Goal: Information Seeking & Learning: Learn about a topic

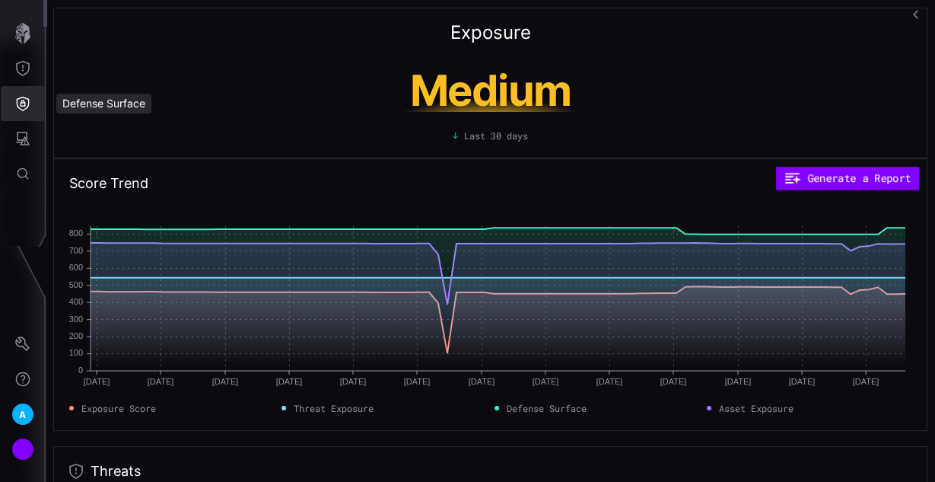
click at [22, 116] on button "Defense Surface" at bounding box center [23, 103] width 44 height 35
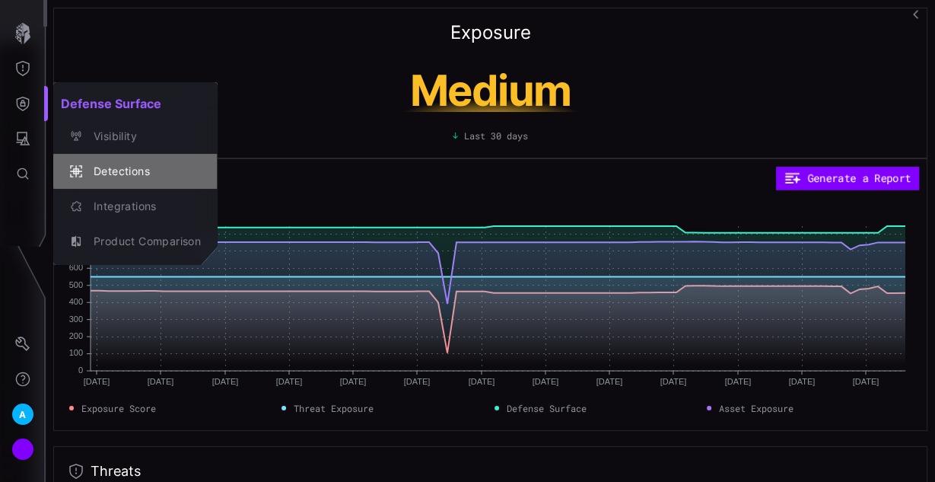
click at [134, 167] on div "Detections" at bounding box center [143, 171] width 115 height 19
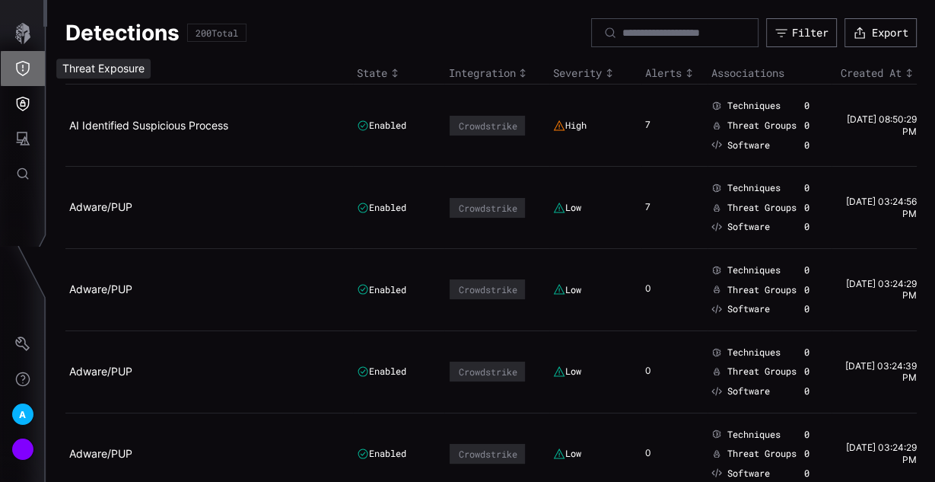
click at [27, 74] on icon "Threat Exposure" at bounding box center [22, 68] width 15 height 15
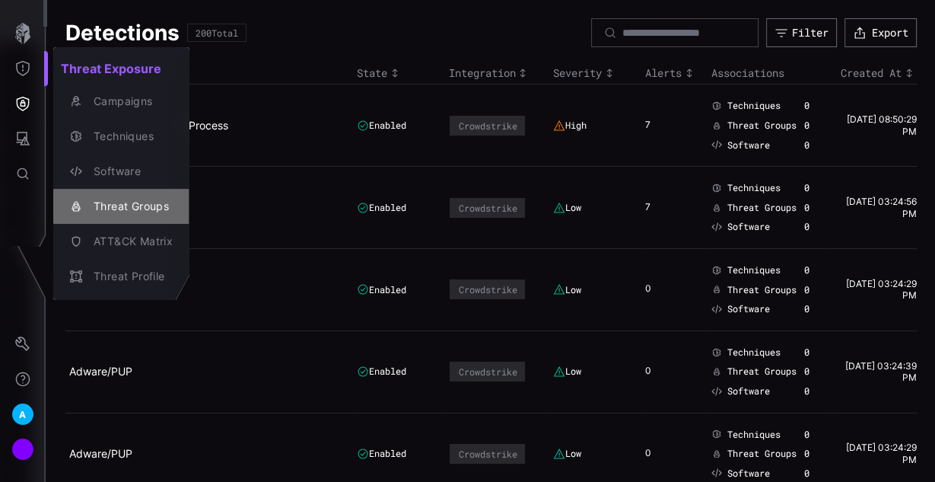
click at [98, 199] on div "Threat Groups" at bounding box center [129, 206] width 87 height 19
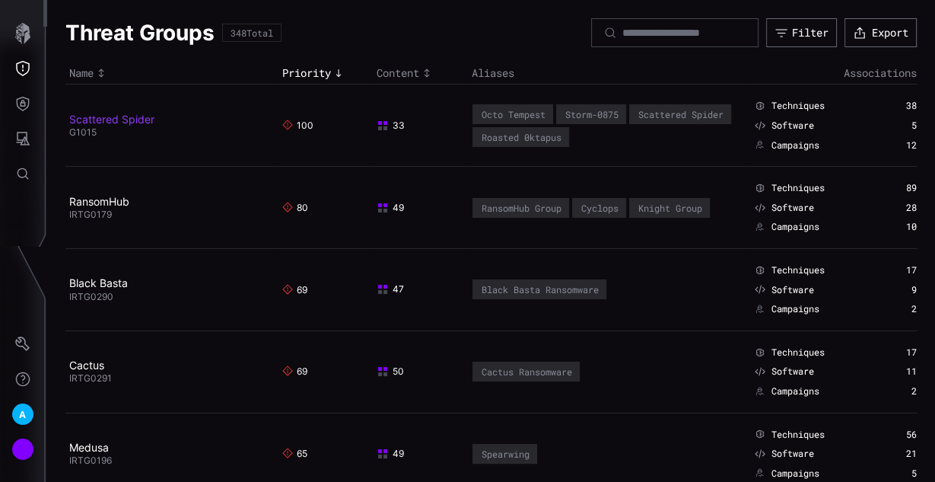
click at [148, 117] on link "Scattered Spider" at bounding box center [111, 119] width 85 height 13
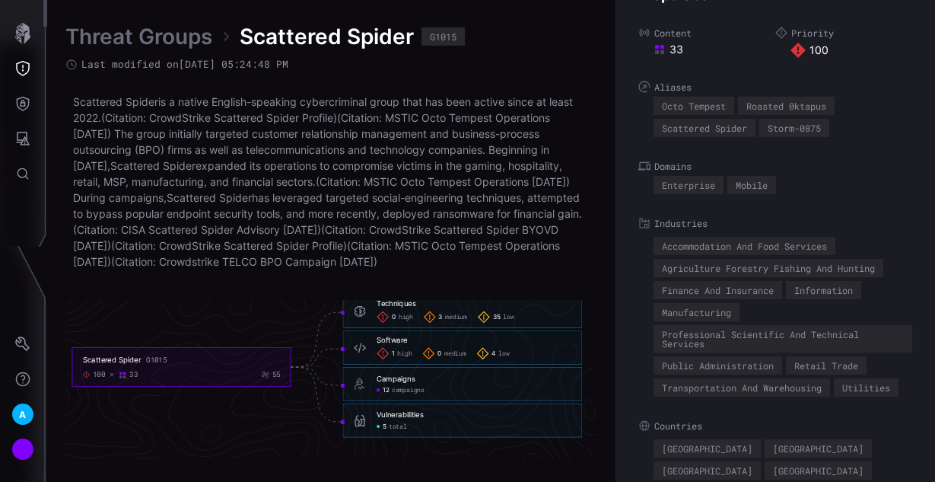
scroll to position [3349, 880]
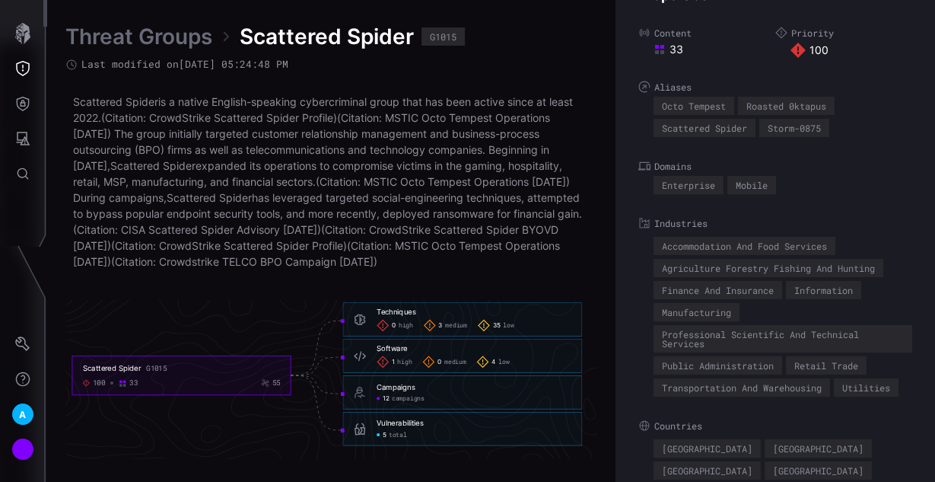
click at [390, 436] on span "total" at bounding box center [398, 435] width 18 height 8
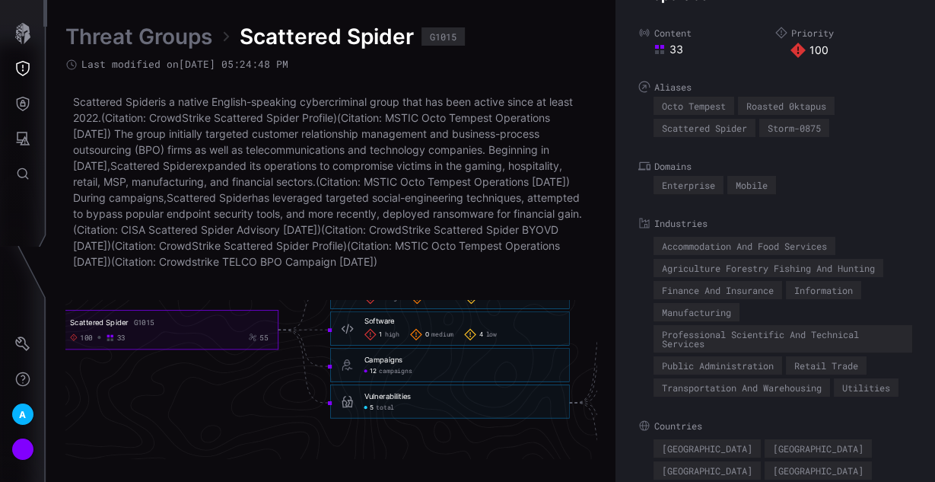
scroll to position [3288, 747]
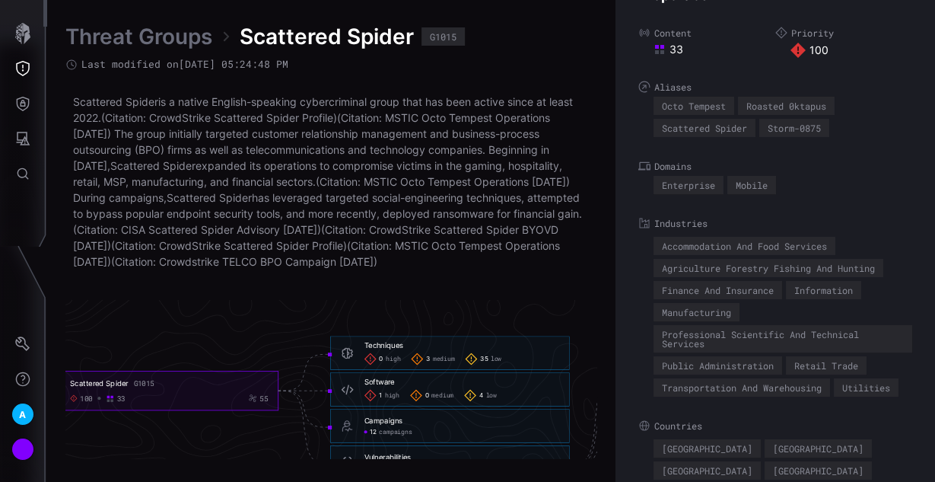
click at [438, 356] on span "medium" at bounding box center [444, 359] width 22 height 8
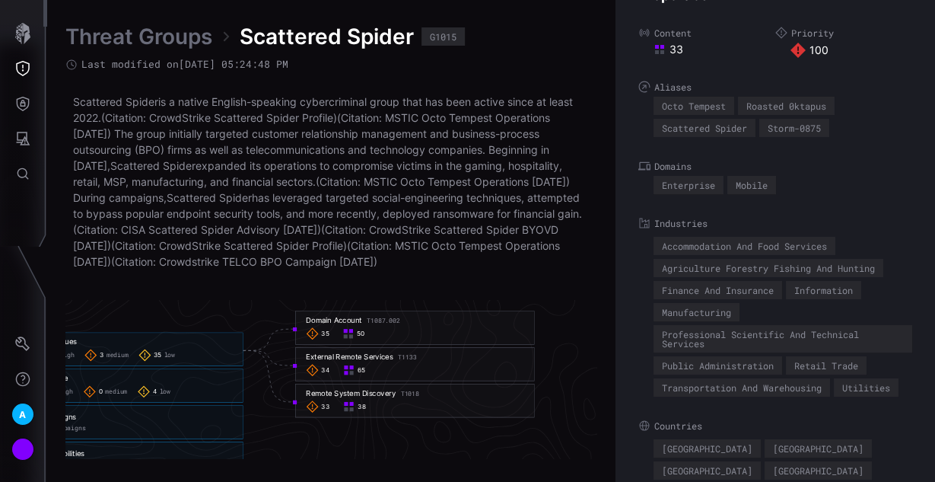
scroll to position [3349, 1073]
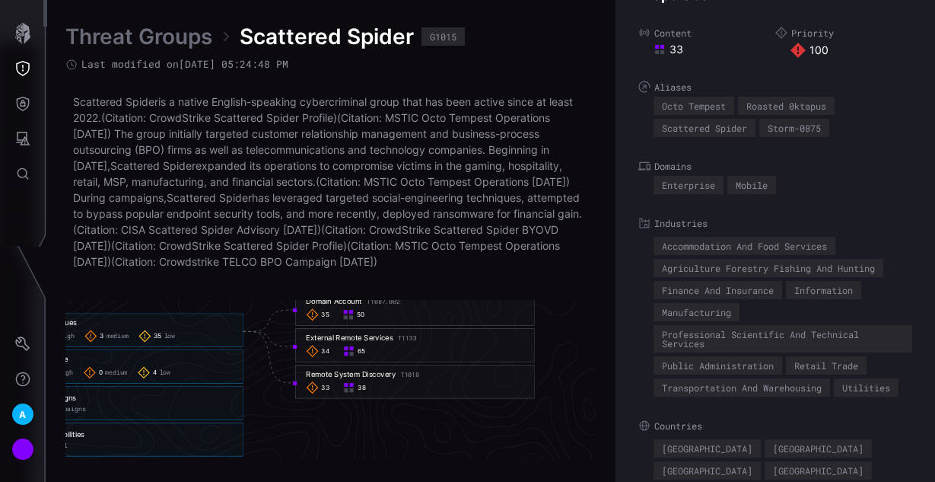
click at [404, 381] on div "33 38" at bounding box center [415, 387] width 218 height 12
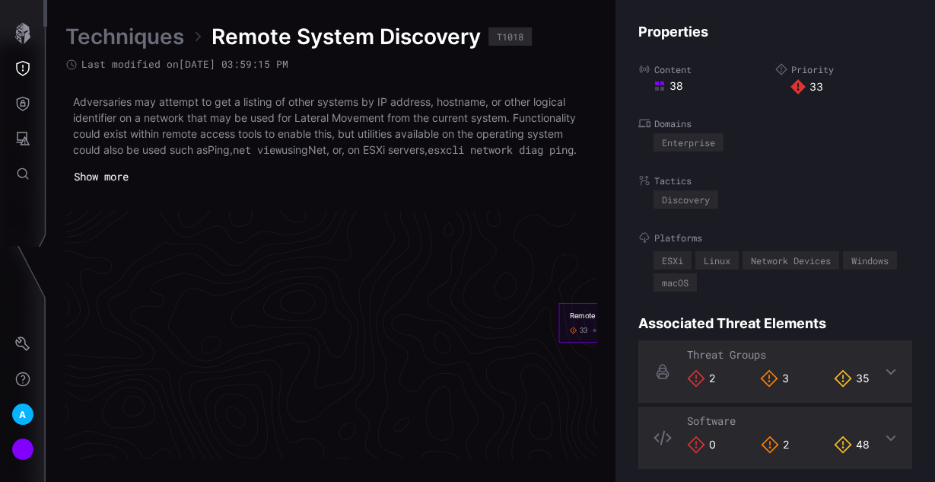
scroll to position [3312, 377]
click at [129, 188] on button "Show more" at bounding box center [101, 177] width 68 height 22
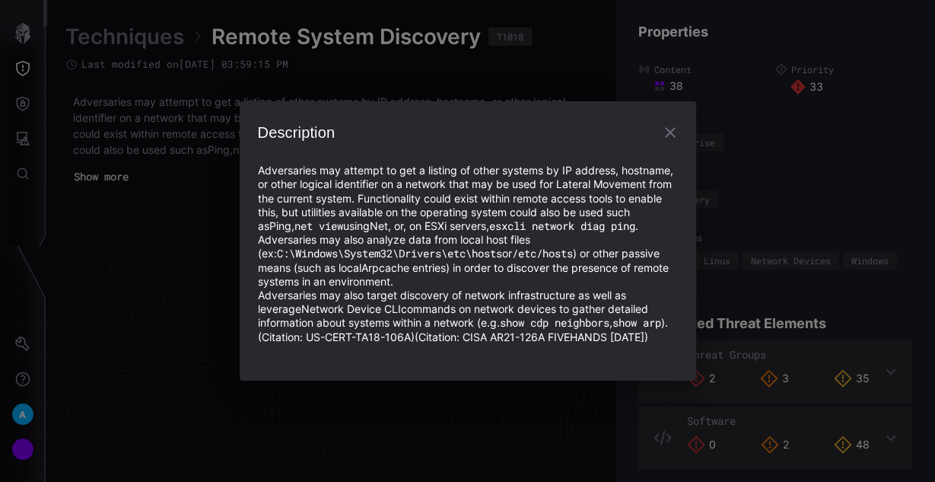
click at [183, 242] on div "Description Adversaries may attempt to get a listing of other systems by IP add…" at bounding box center [467, 241] width 935 height 482
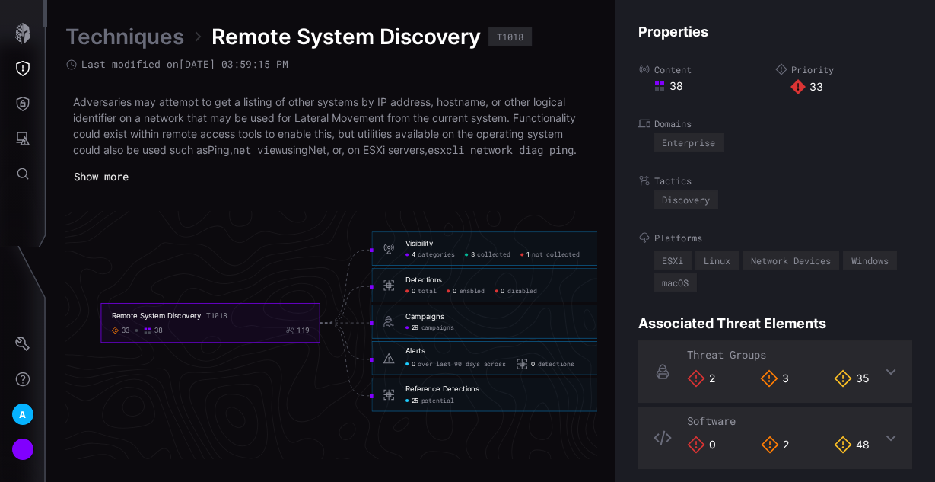
scroll to position [3312, 882]
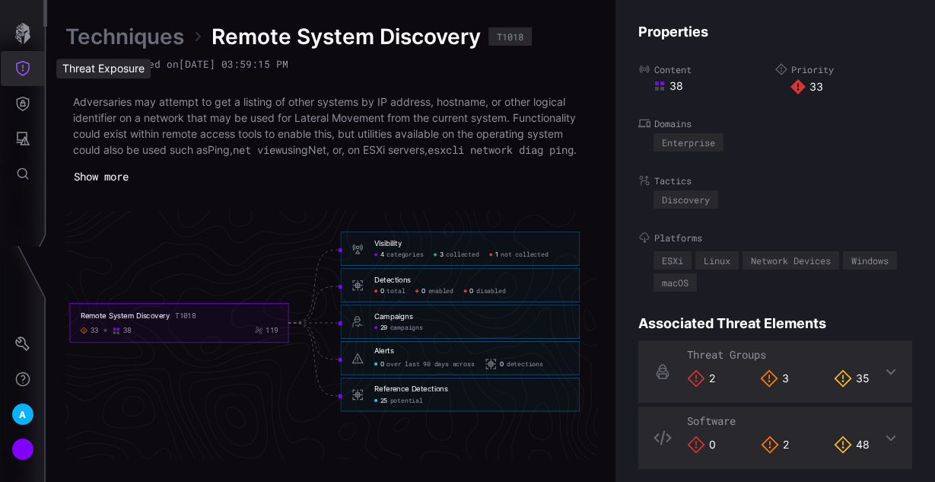
click at [30, 66] on icon "Threat Exposure" at bounding box center [22, 68] width 15 height 15
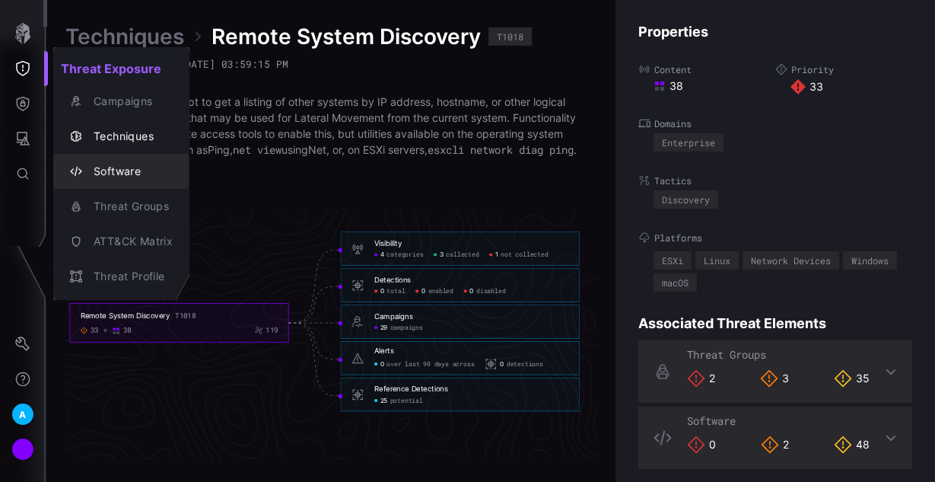
click at [123, 164] on div "Software" at bounding box center [129, 171] width 87 height 19
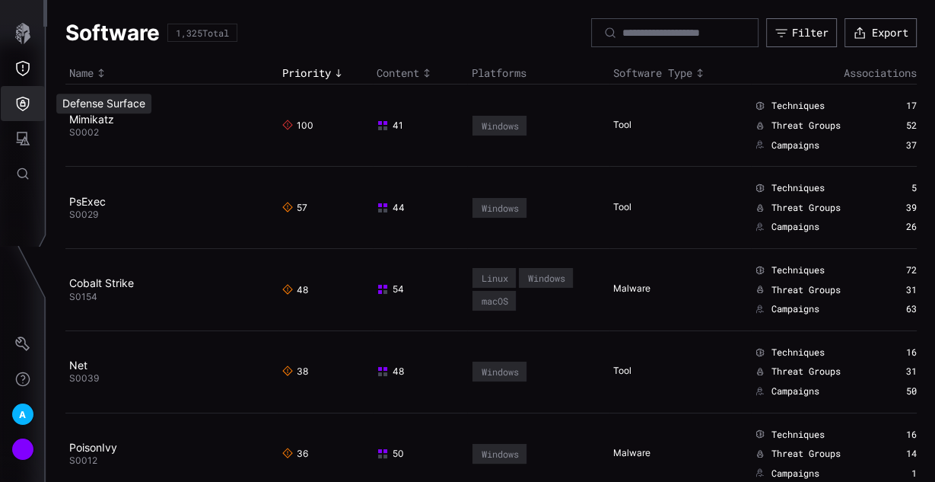
click at [18, 116] on button "Defense Surface" at bounding box center [23, 103] width 44 height 35
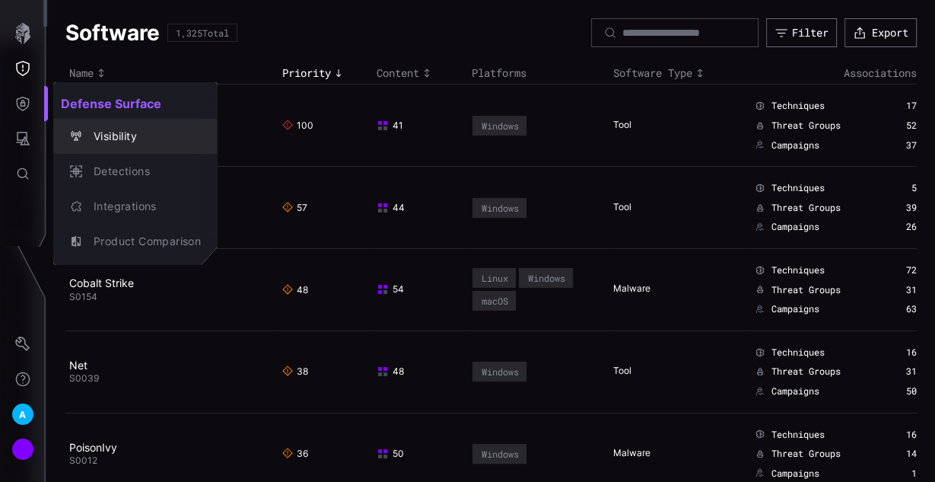
click at [122, 131] on div "Visibility" at bounding box center [143, 136] width 115 height 19
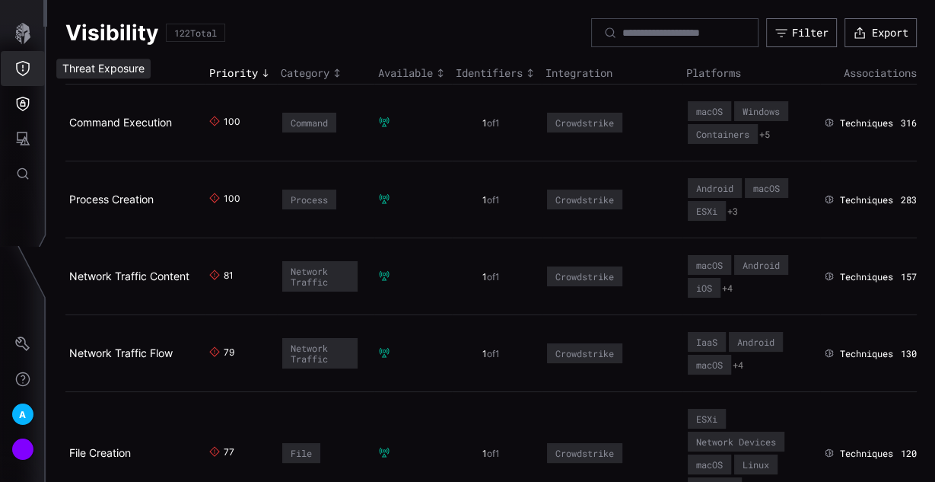
click at [27, 68] on icon "Threat Exposure" at bounding box center [22, 68] width 15 height 15
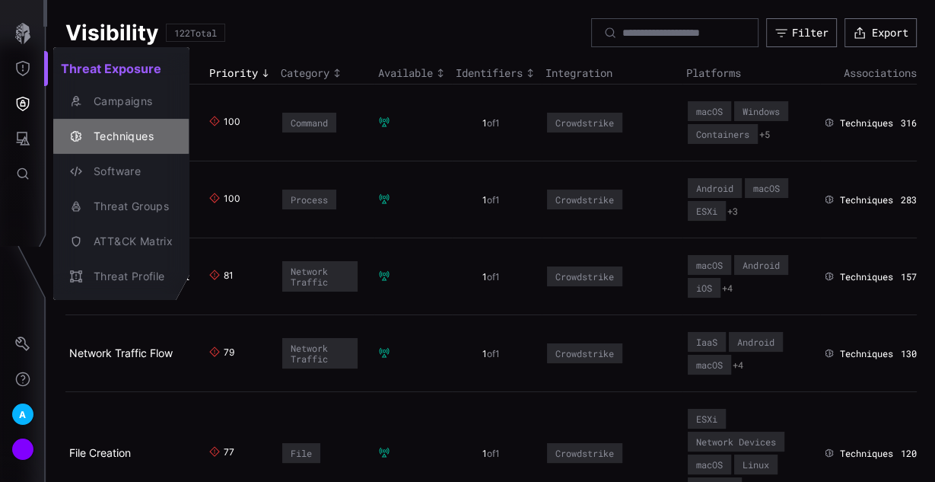
click at [137, 136] on div "Techniques" at bounding box center [129, 136] width 87 height 19
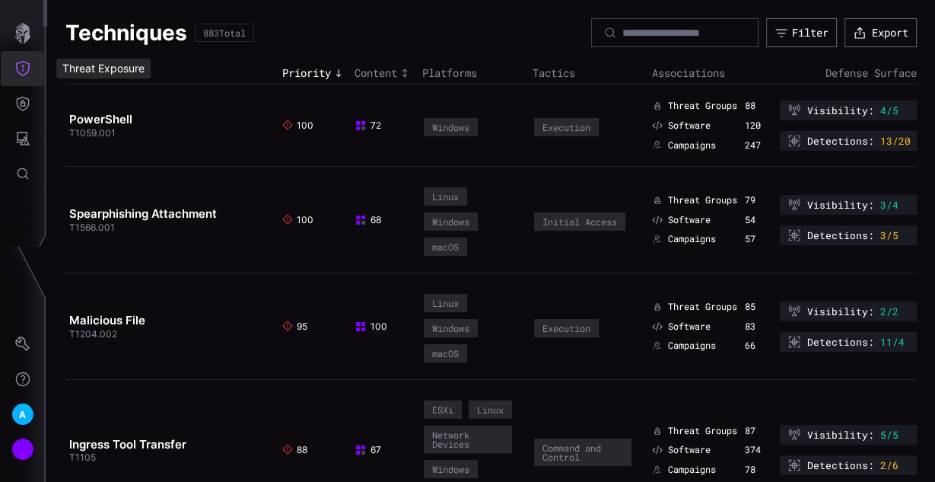
click at [23, 59] on button "Threat Exposure" at bounding box center [23, 68] width 44 height 35
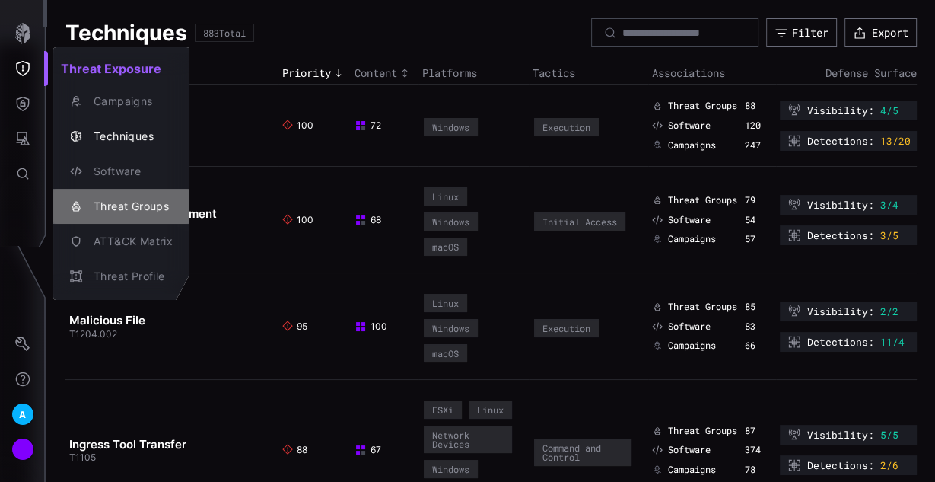
click at [129, 202] on div "Threat Groups" at bounding box center [129, 206] width 87 height 19
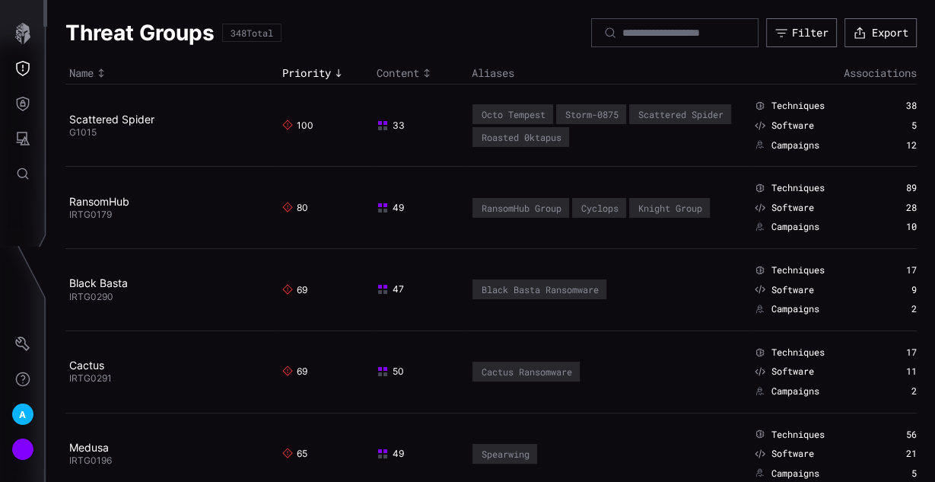
click at [244, 241] on td "RansomHub IRTG0179" at bounding box center [171, 208] width 213 height 82
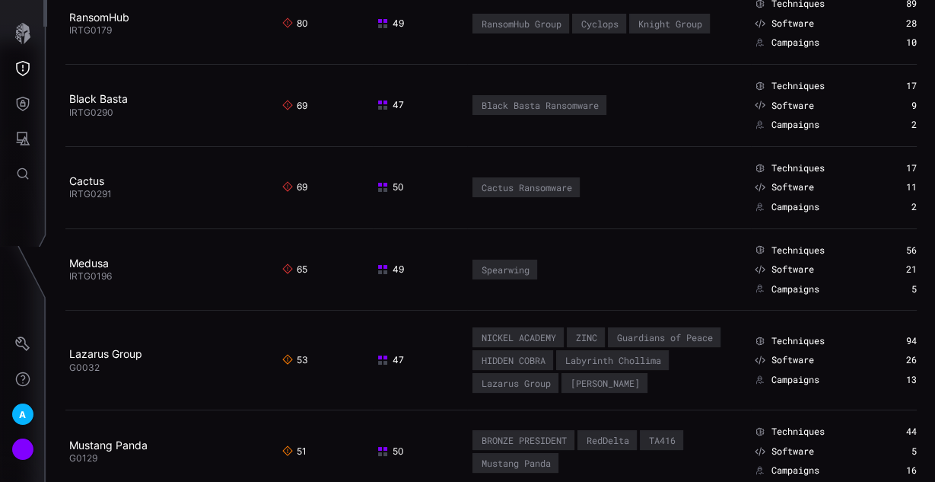
scroll to position [183, 0]
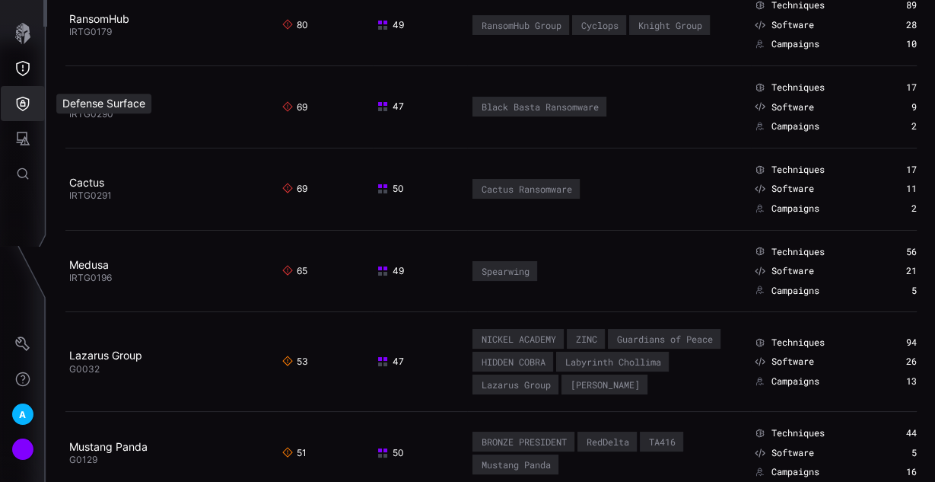
click at [27, 103] on icon "Defense Surface" at bounding box center [22, 103] width 15 height 15
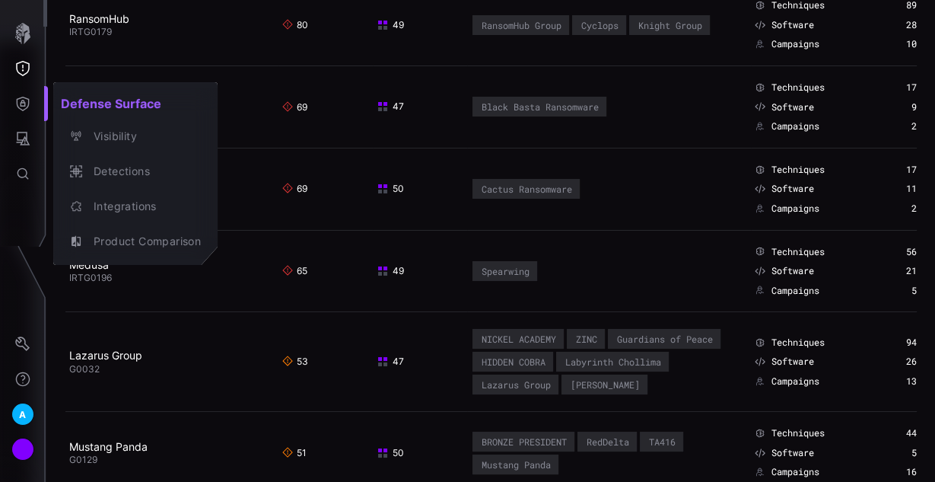
click at [18, 140] on div at bounding box center [467, 241] width 935 height 482
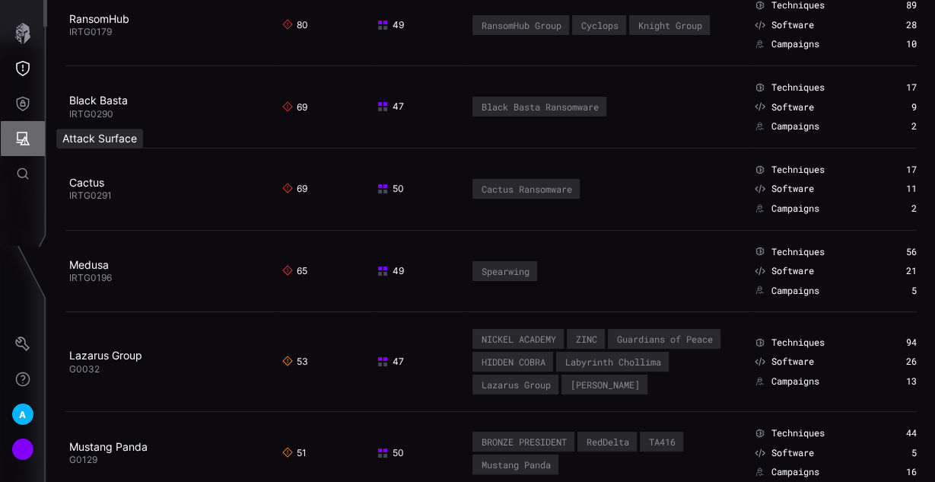
click at [24, 129] on button "Attack Surface" at bounding box center [23, 138] width 44 height 35
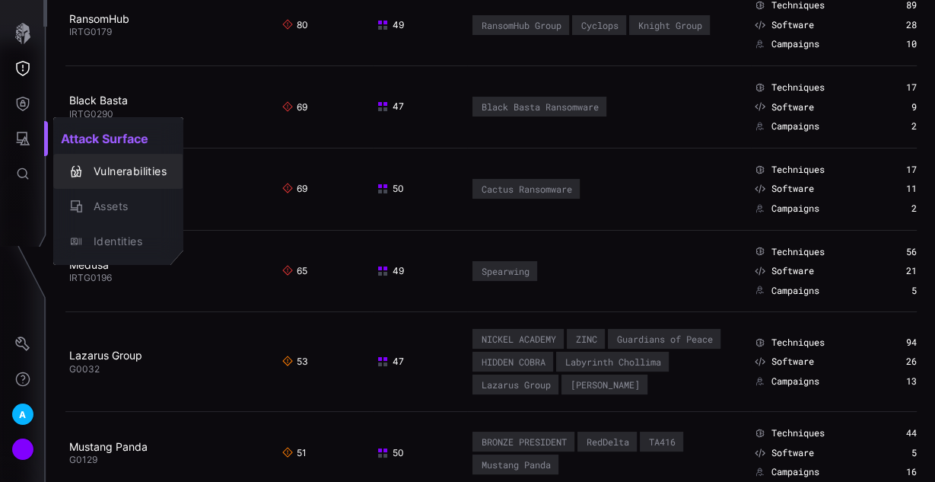
click at [108, 166] on div "Vulnerabilities" at bounding box center [126, 171] width 81 height 19
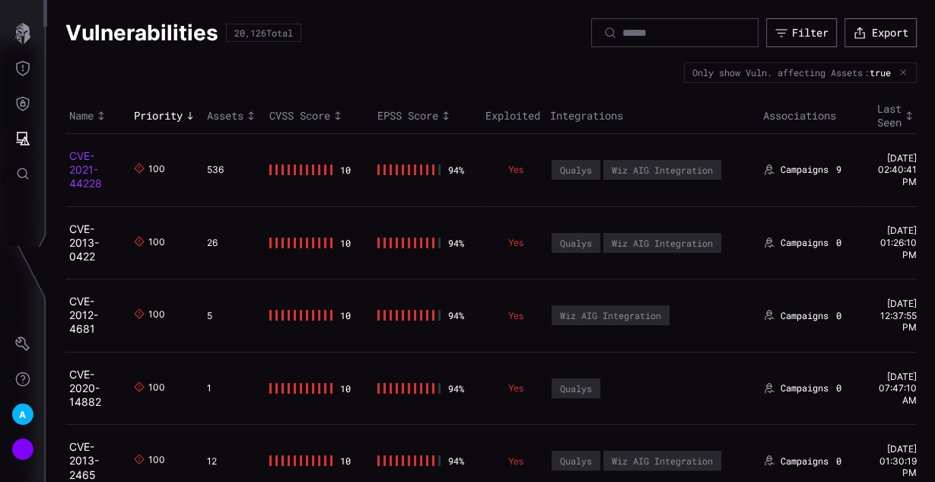
click at [79, 171] on link "CVE-2021-44228" at bounding box center [85, 169] width 33 height 40
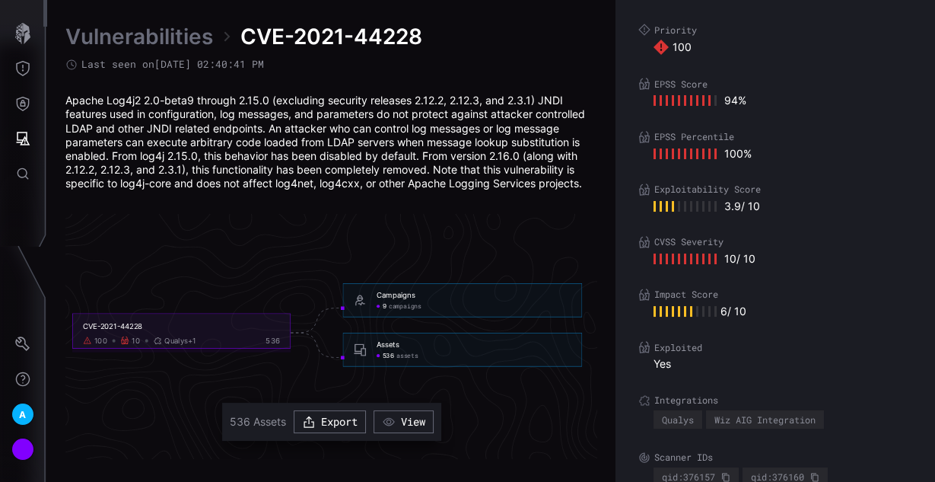
scroll to position [122, 0]
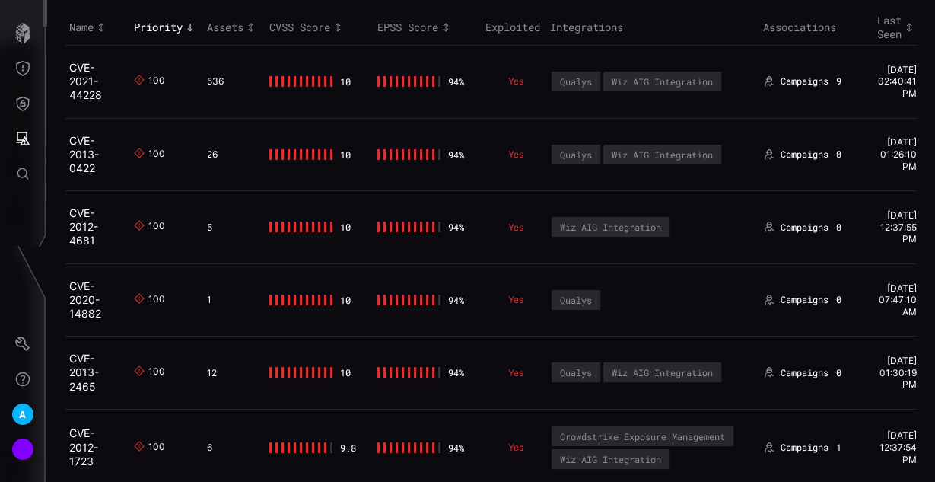
scroll to position [61, 0]
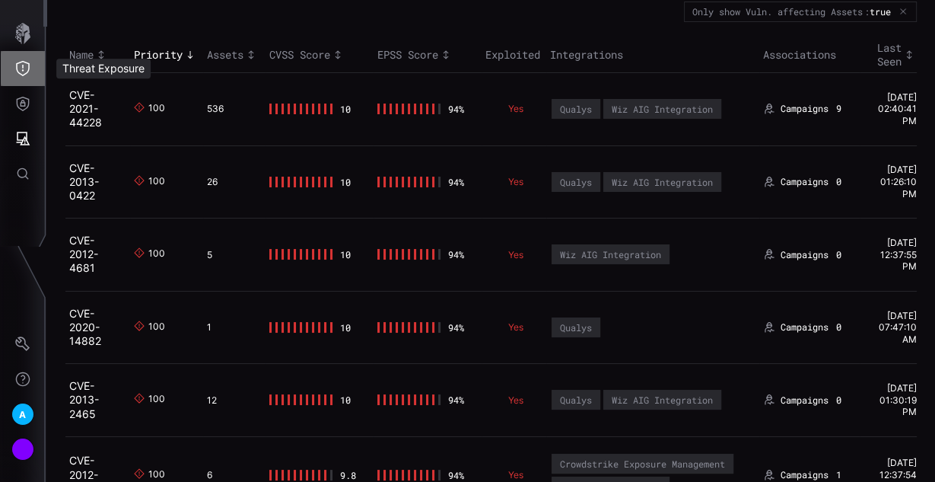
click at [20, 71] on icon "Threat Exposure" at bounding box center [22, 68] width 15 height 15
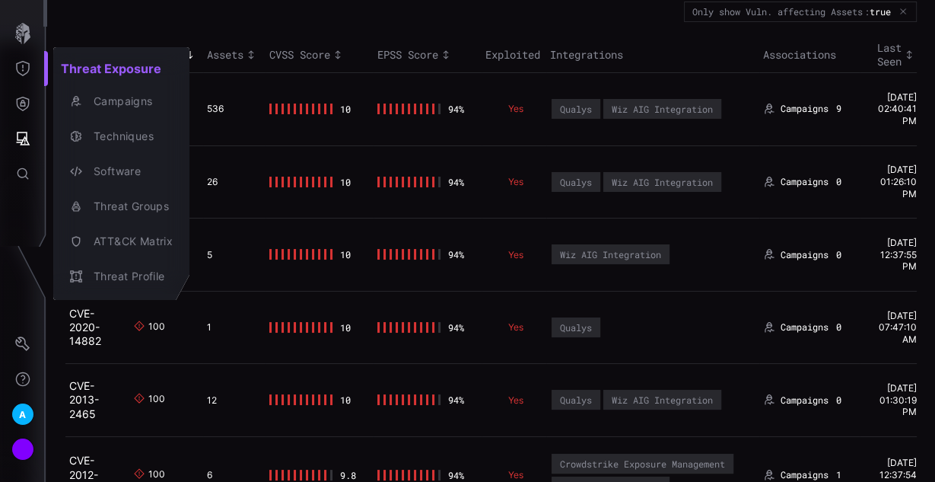
click at [23, 114] on div at bounding box center [467, 241] width 935 height 482
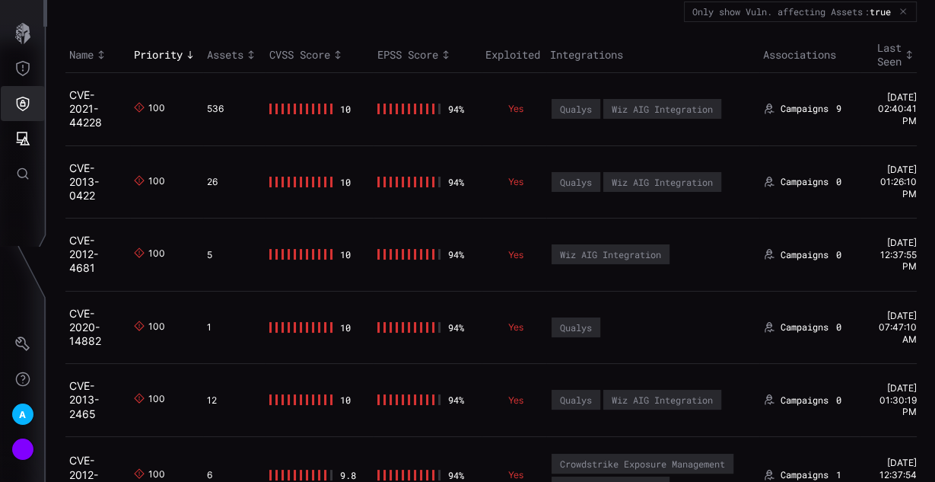
click at [25, 97] on icon "Defense Surface" at bounding box center [23, 104] width 13 height 14
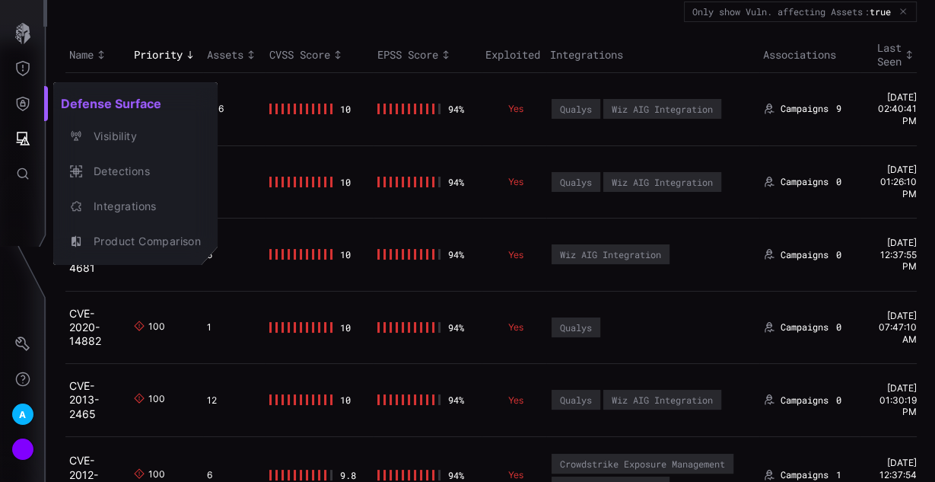
click at [25, 65] on div at bounding box center [467, 241] width 935 height 482
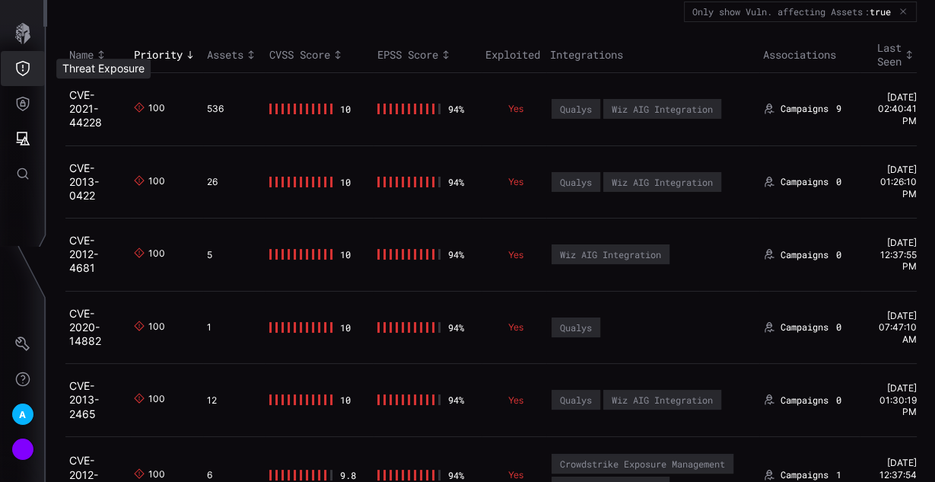
click at [25, 63] on icon "Threat Exposure" at bounding box center [22, 68] width 15 height 15
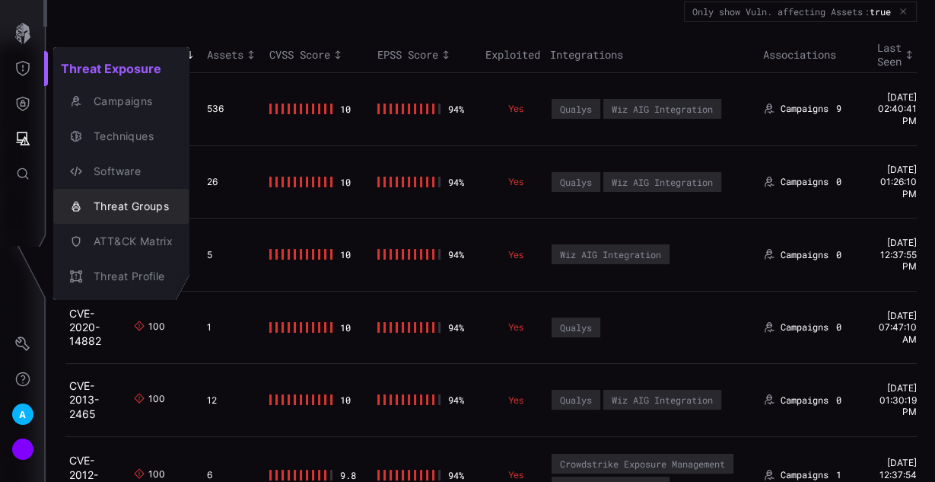
click at [132, 212] on div "Threat Groups" at bounding box center [129, 206] width 87 height 19
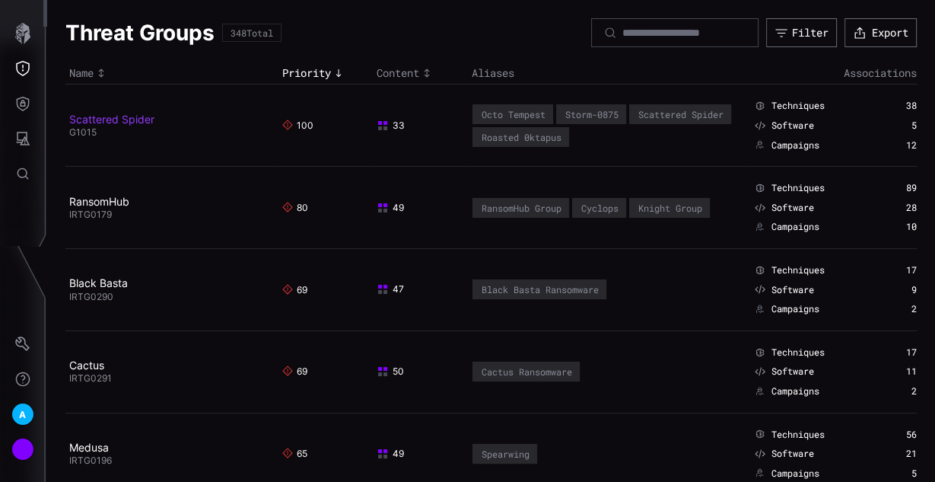
click at [136, 114] on link "Scattered Spider" at bounding box center [111, 119] width 85 height 13
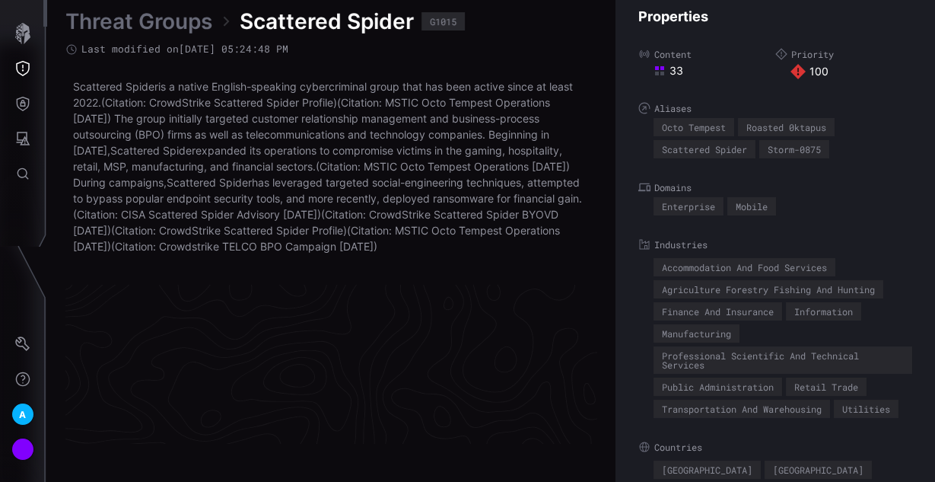
scroll to position [3349, 880]
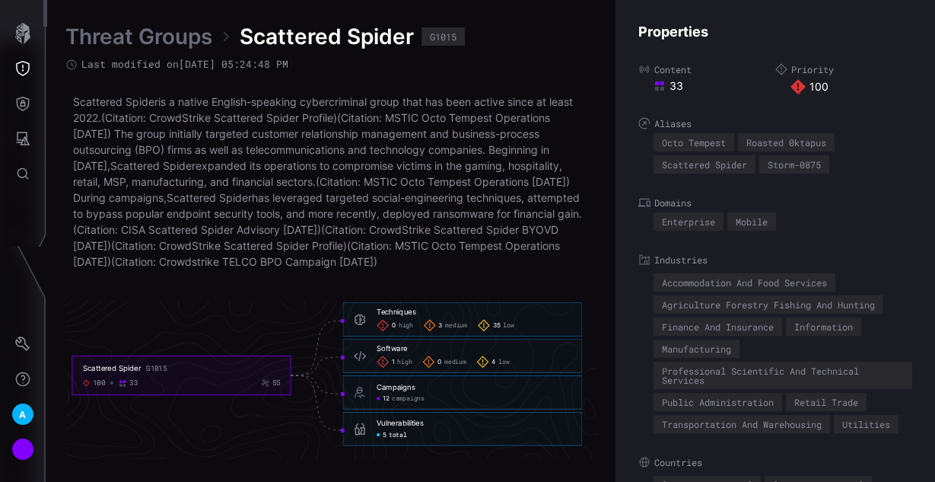
click at [393, 434] on span "total" at bounding box center [398, 435] width 18 height 8
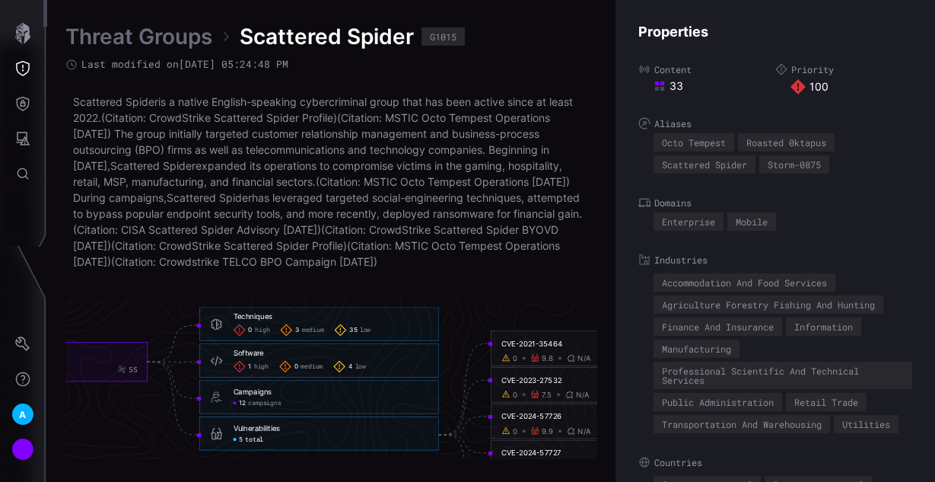
scroll to position [3316, 877]
click at [262, 366] on span "high" at bounding box center [261, 368] width 14 height 8
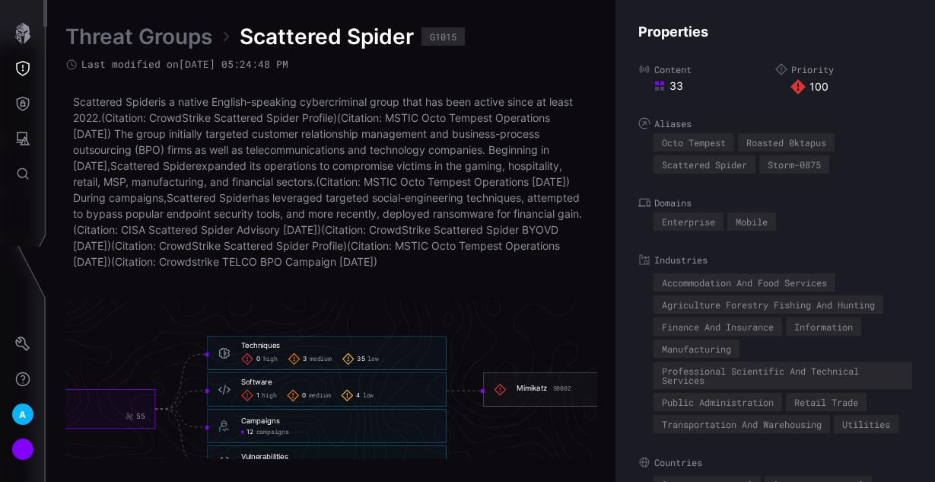
scroll to position [3321, 921]
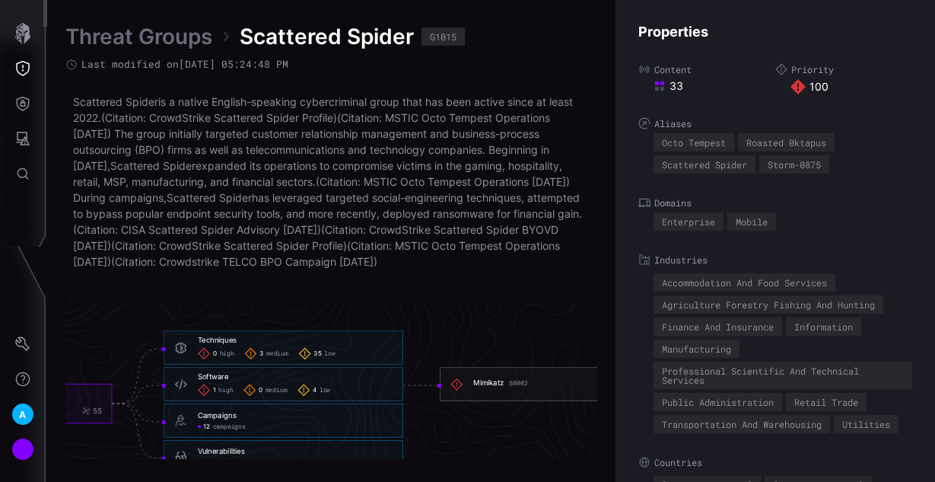
click at [320, 390] on span "low" at bounding box center [325, 390] width 11 height 8
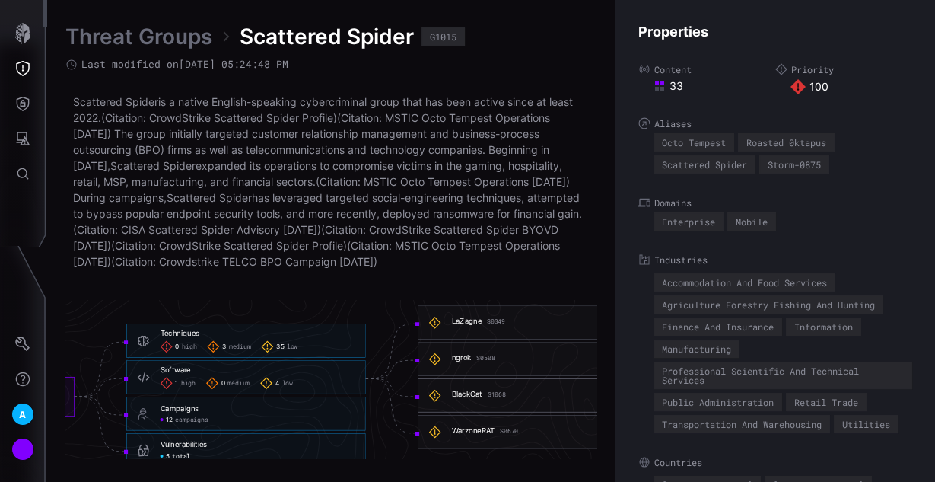
scroll to position [3337, 950]
click at [505, 326] on div "LaZagne S0349" at bounding box center [548, 323] width 195 height 12
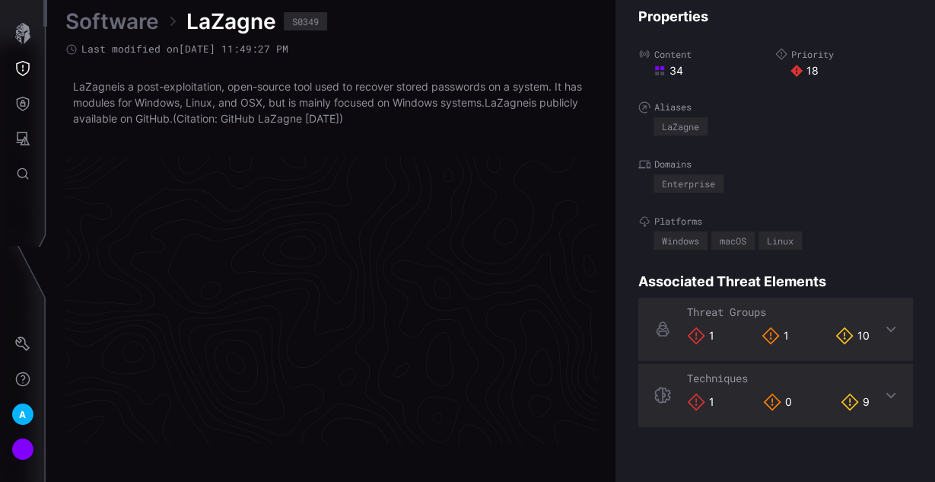
scroll to position [3285, 880]
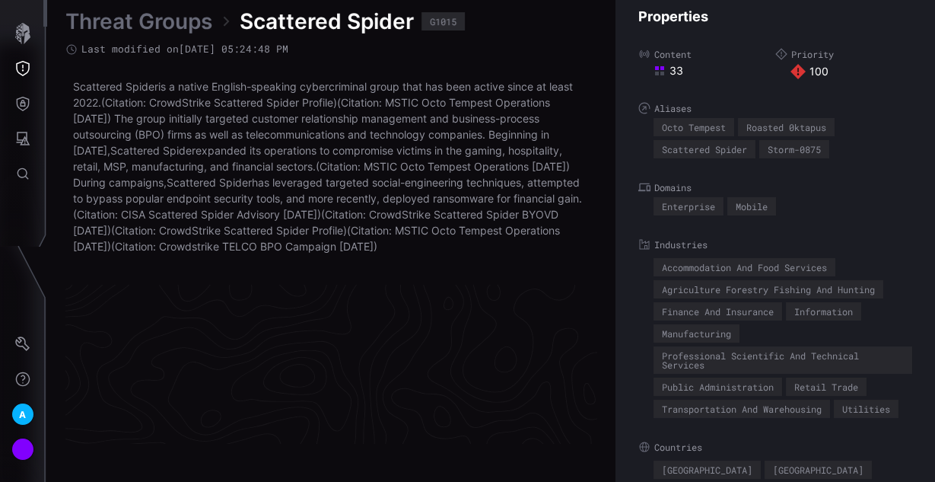
scroll to position [3349, 880]
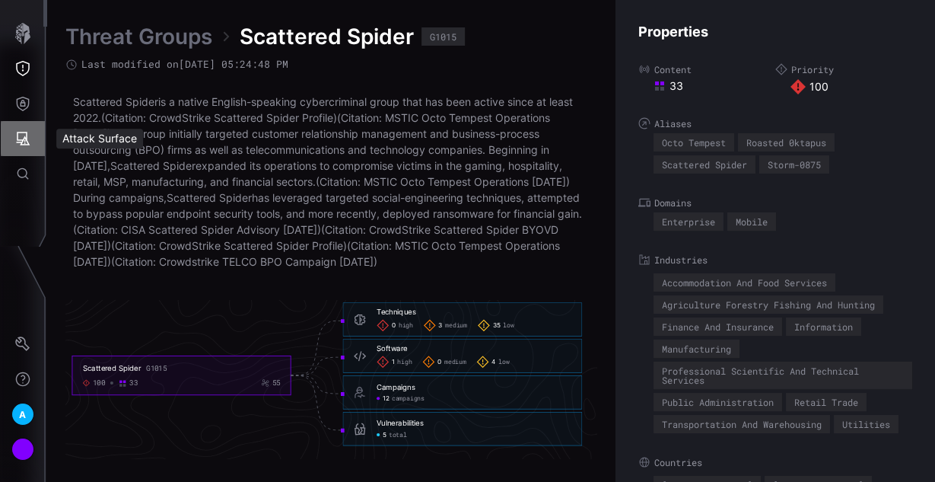
click at [26, 155] on button "Attack Surface" at bounding box center [23, 138] width 44 height 35
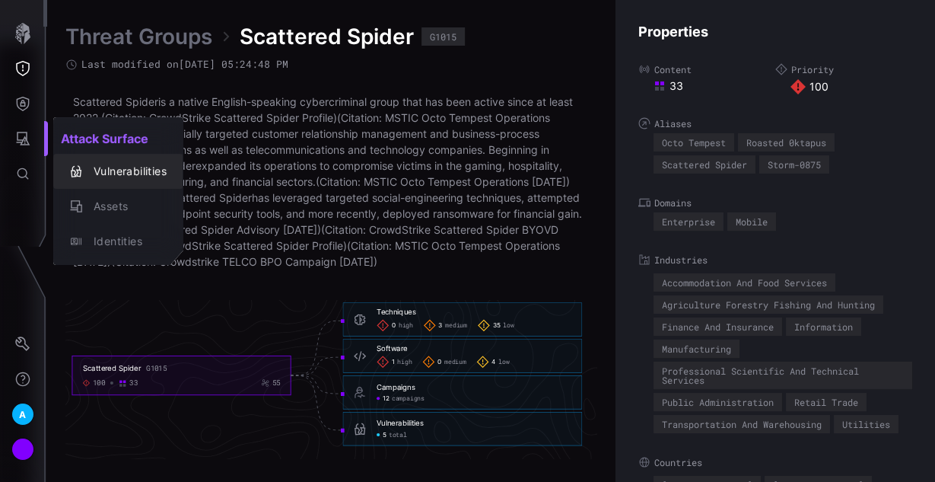
click at [145, 177] on div "Vulnerabilities" at bounding box center [126, 171] width 81 height 19
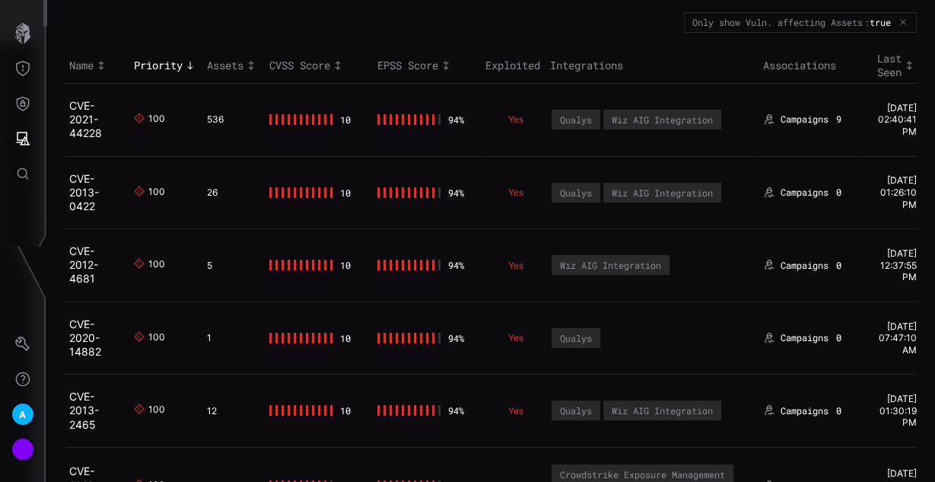
scroll to position [48, 0]
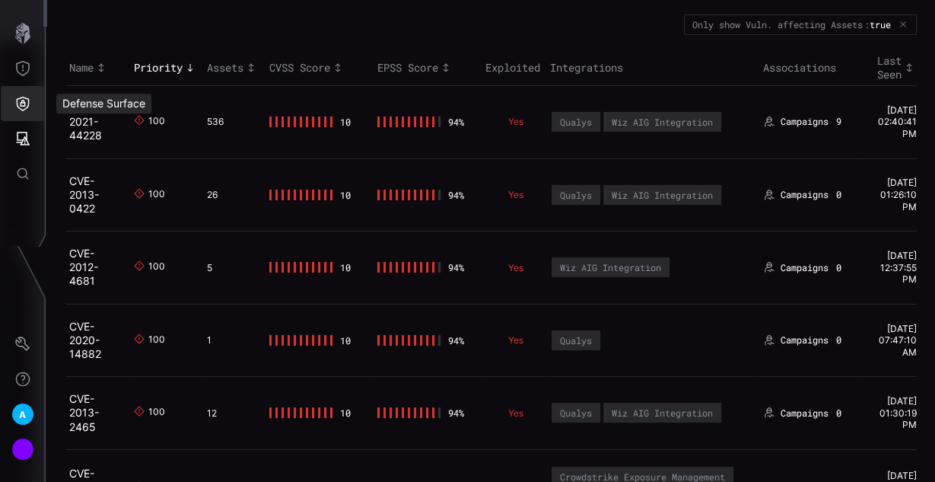
click at [35, 104] on button "Defense Surface" at bounding box center [23, 103] width 44 height 35
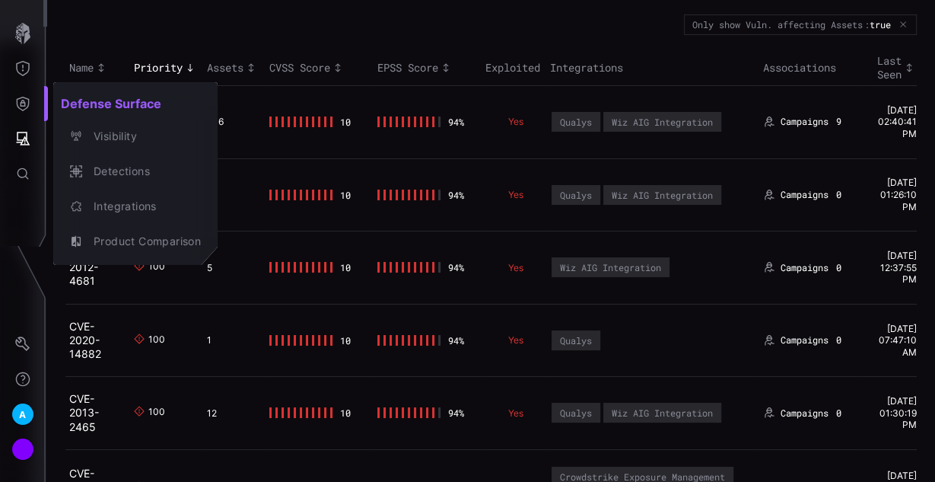
click at [32, 34] on div at bounding box center [467, 241] width 935 height 482
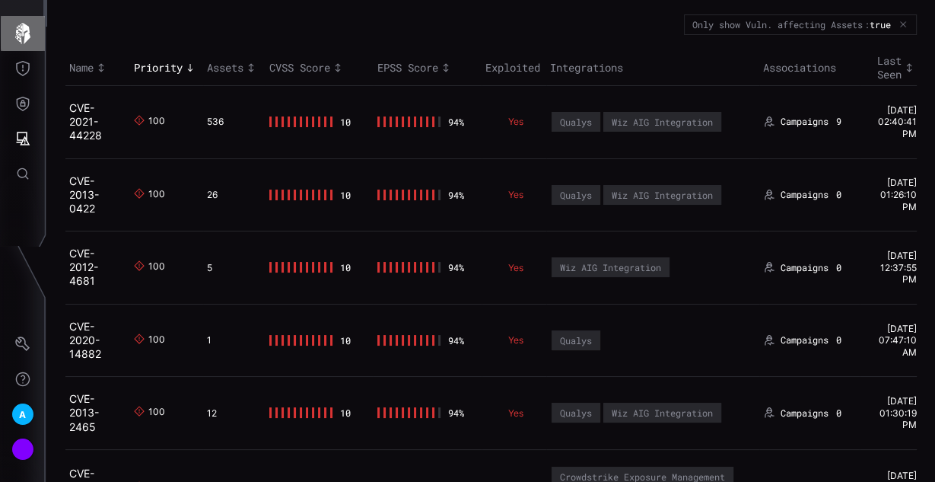
click at [20, 36] on icon "button" at bounding box center [22, 33] width 15 height 21
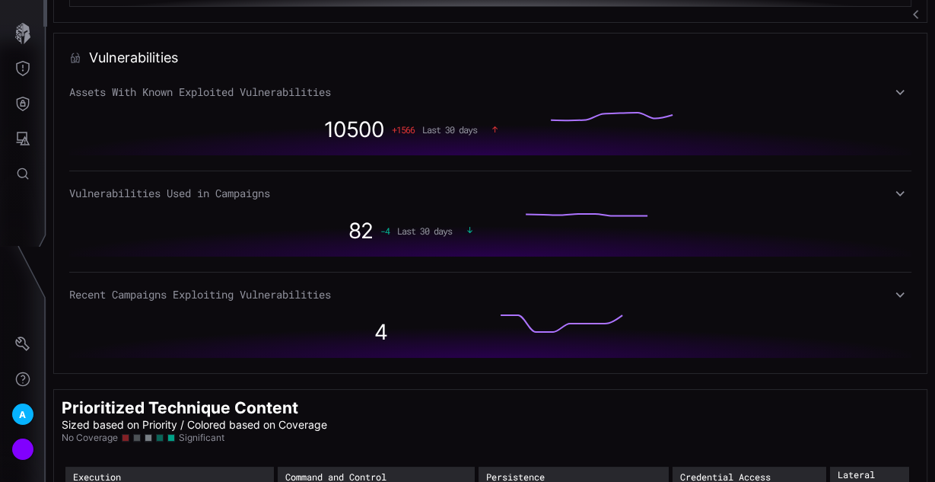
scroll to position [1113, 0]
click at [897, 90] on icon at bounding box center [900, 93] width 11 height 12
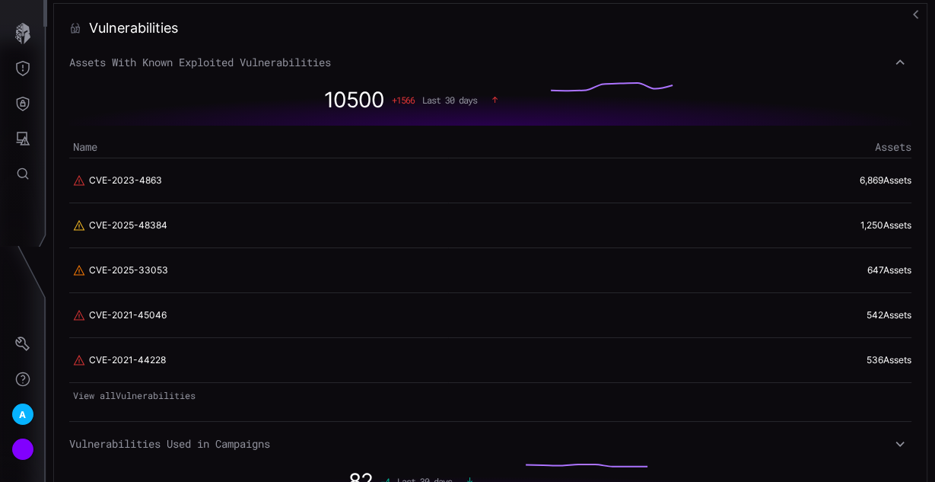
scroll to position [1144, 0]
click at [194, 387] on link "View all Vulnerabilities" at bounding box center [490, 394] width 842 height 21
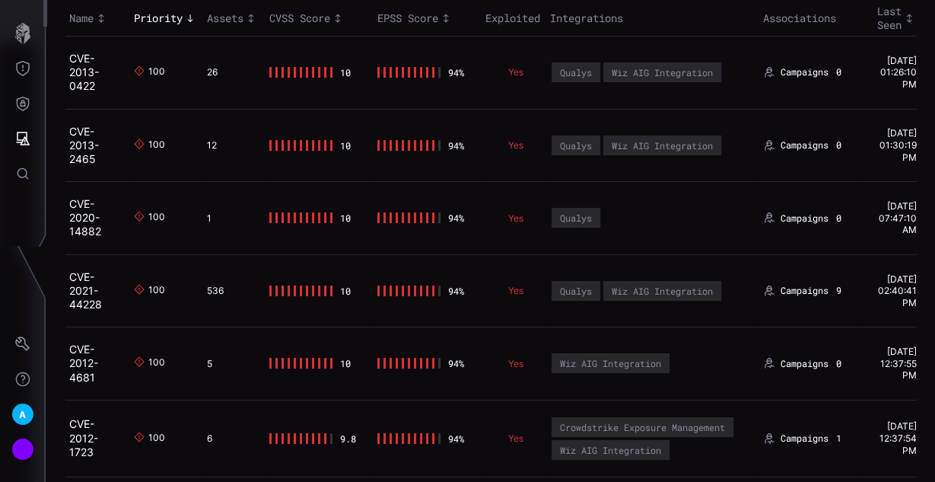
scroll to position [97, 0]
click at [88, 88] on link "CVE-2013-0422" at bounding box center [84, 72] width 30 height 40
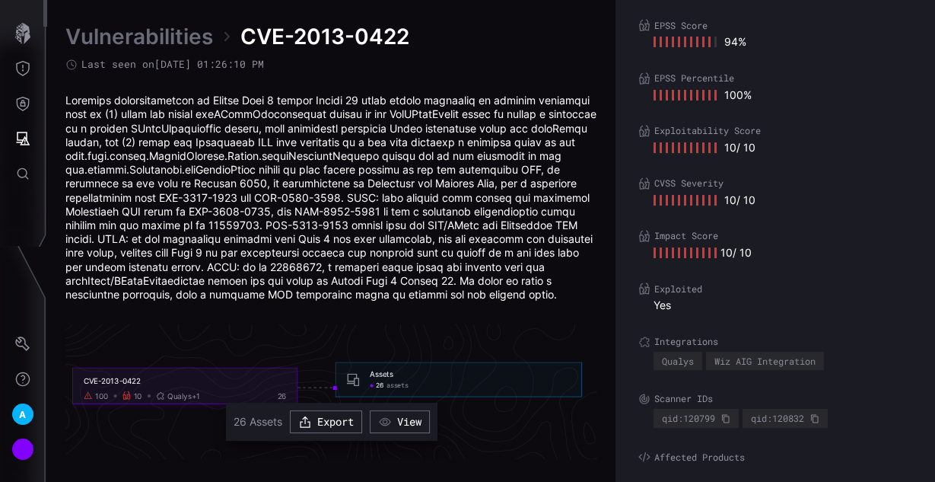
scroll to position [103, 0]
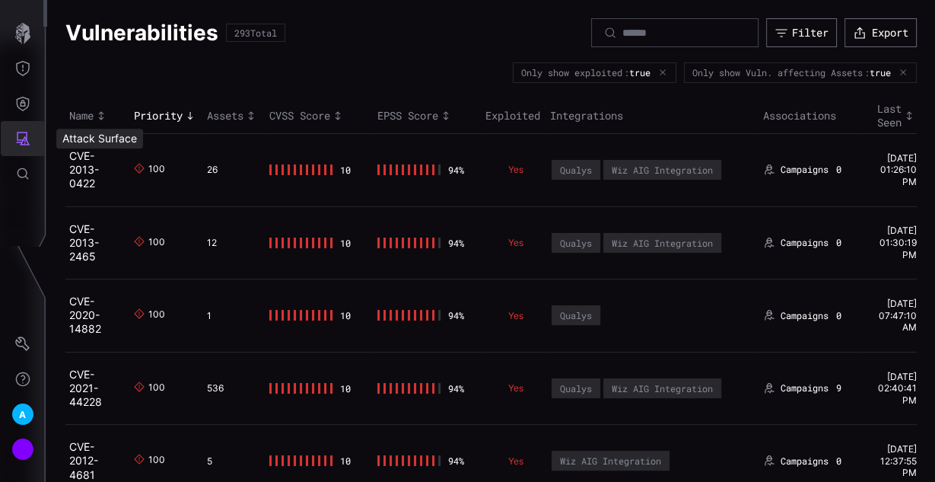
click at [28, 134] on icon "Attack Surface" at bounding box center [22, 138] width 15 height 15
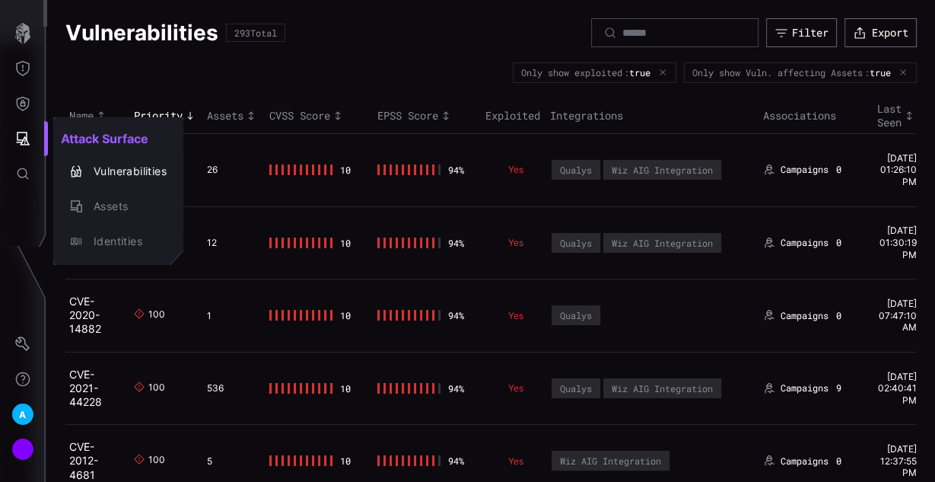
click at [28, 47] on div at bounding box center [467, 241] width 935 height 482
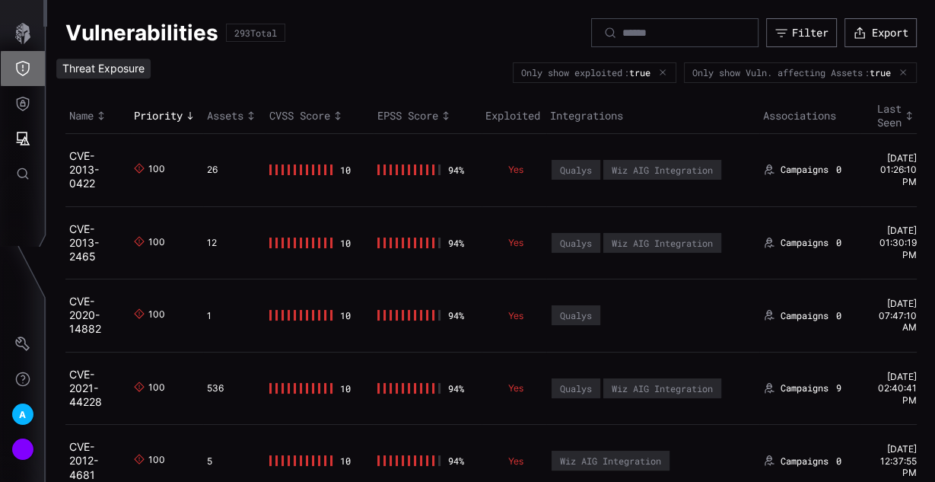
click at [24, 69] on icon "Threat Exposure" at bounding box center [22, 68] width 15 height 15
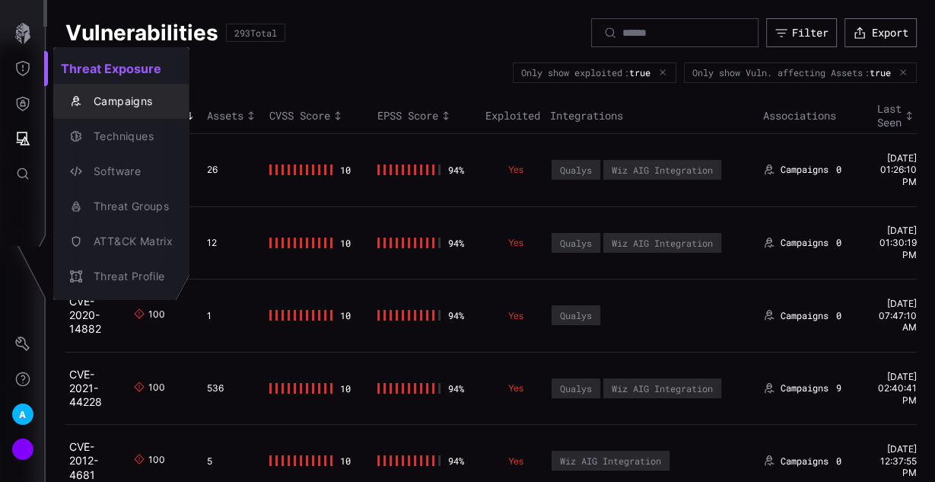
click at [147, 100] on div "Campaigns" at bounding box center [129, 101] width 87 height 19
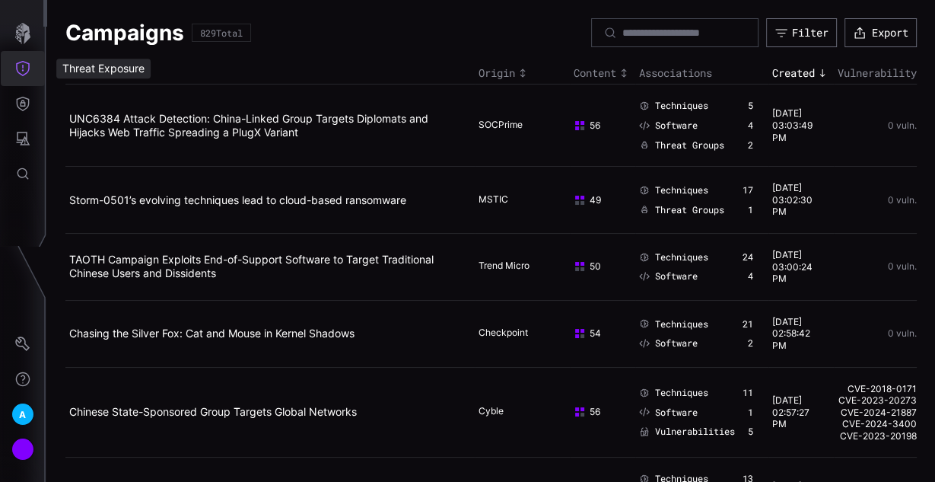
click at [21, 67] on icon "Threat Exposure" at bounding box center [22, 68] width 15 height 15
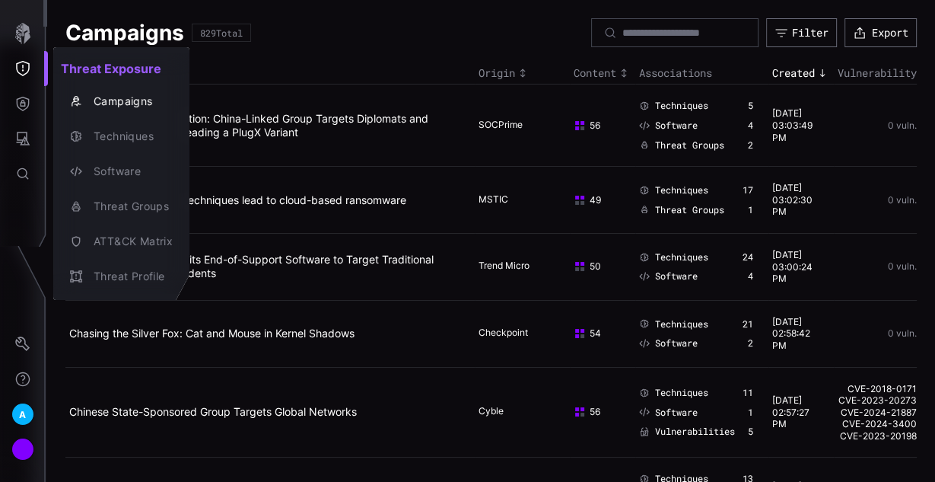
click at [20, 110] on div at bounding box center [467, 241] width 935 height 482
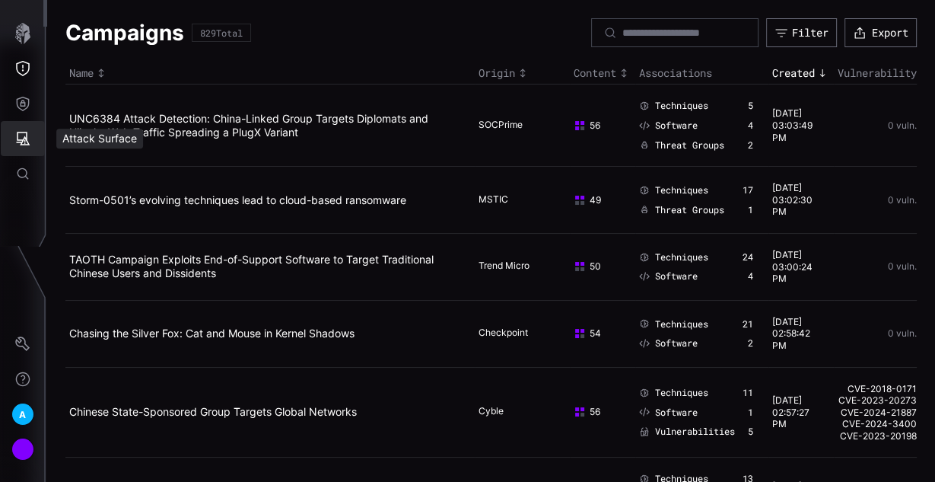
click at [17, 143] on icon "Attack Surface" at bounding box center [22, 138] width 15 height 15
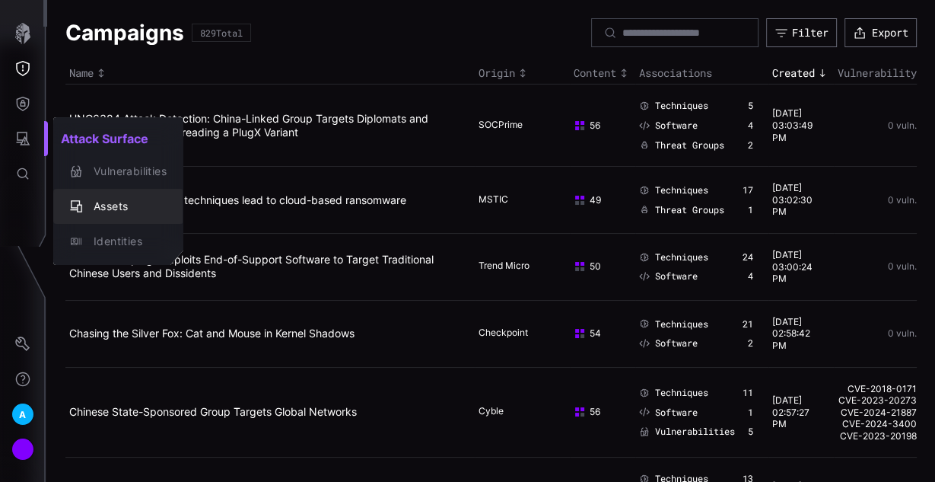
click at [108, 202] on div "Assets" at bounding box center [126, 206] width 81 height 19
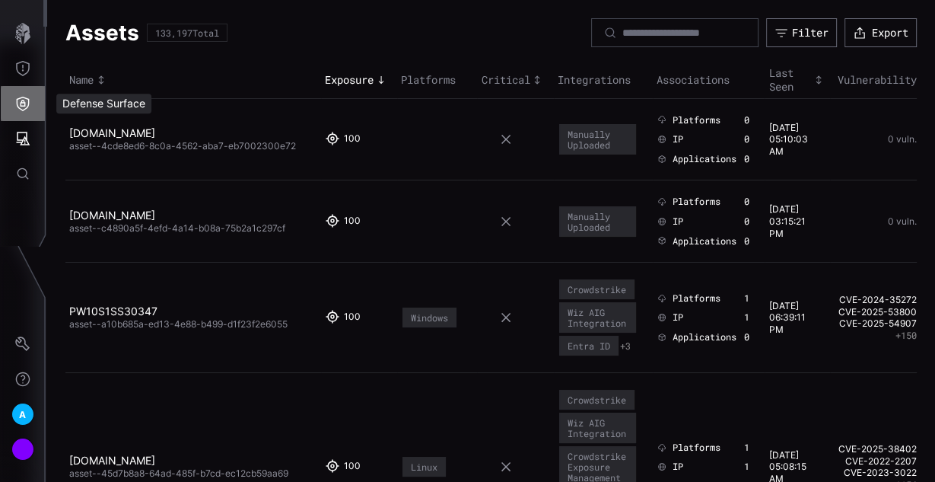
click at [30, 100] on icon "Defense Surface" at bounding box center [22, 103] width 15 height 15
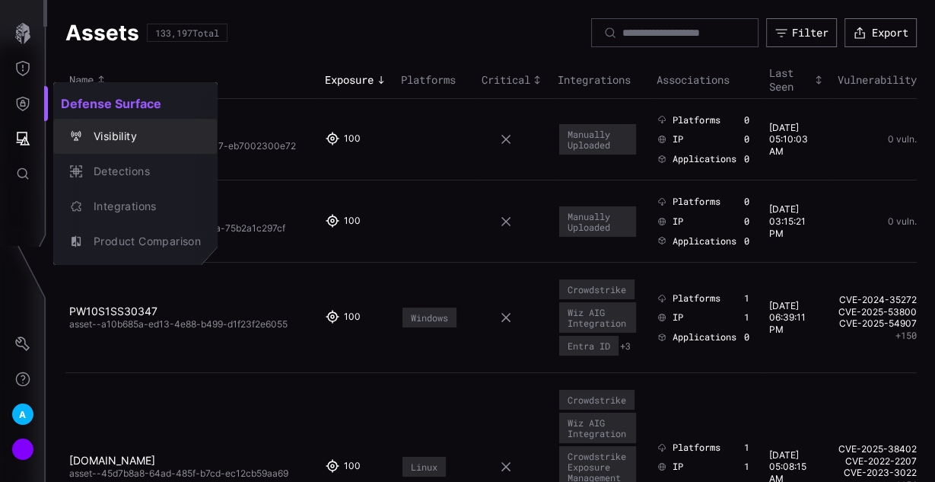
click at [120, 138] on div "Visibility" at bounding box center [143, 136] width 115 height 19
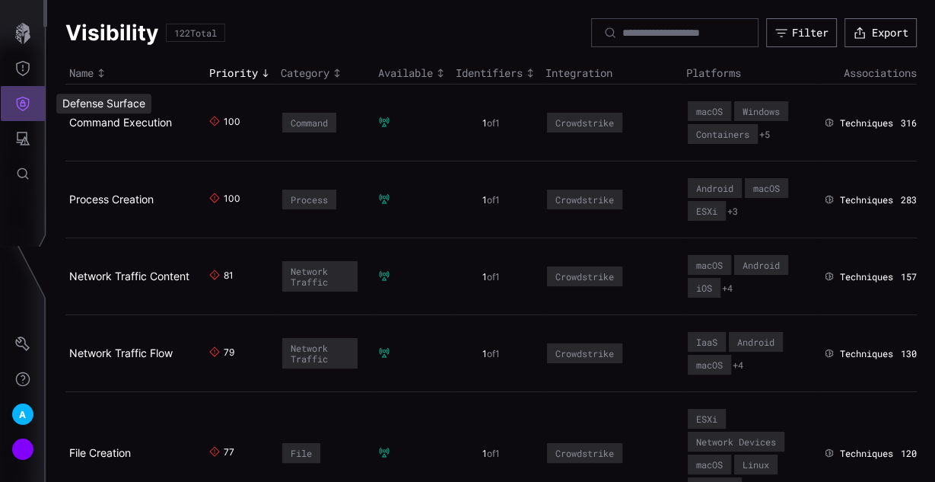
click at [23, 107] on icon "Defense Surface" at bounding box center [22, 103] width 15 height 15
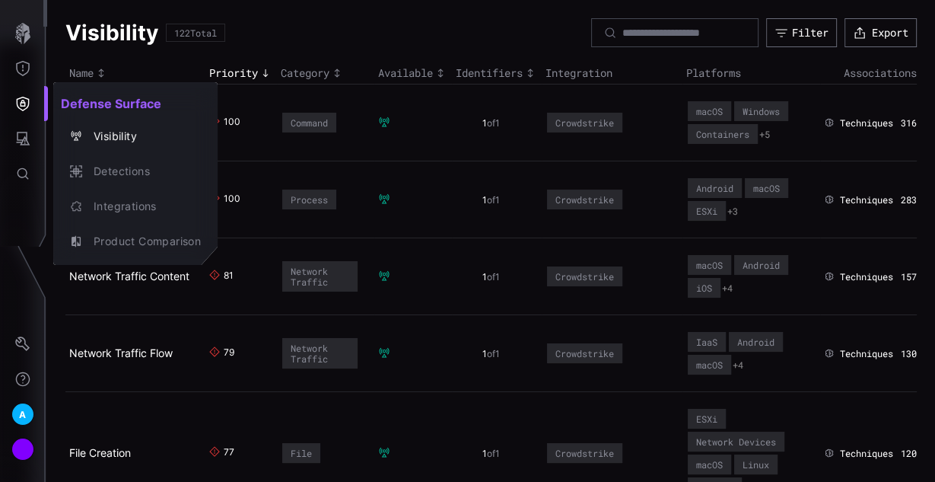
click at [25, 59] on div at bounding box center [467, 241] width 935 height 482
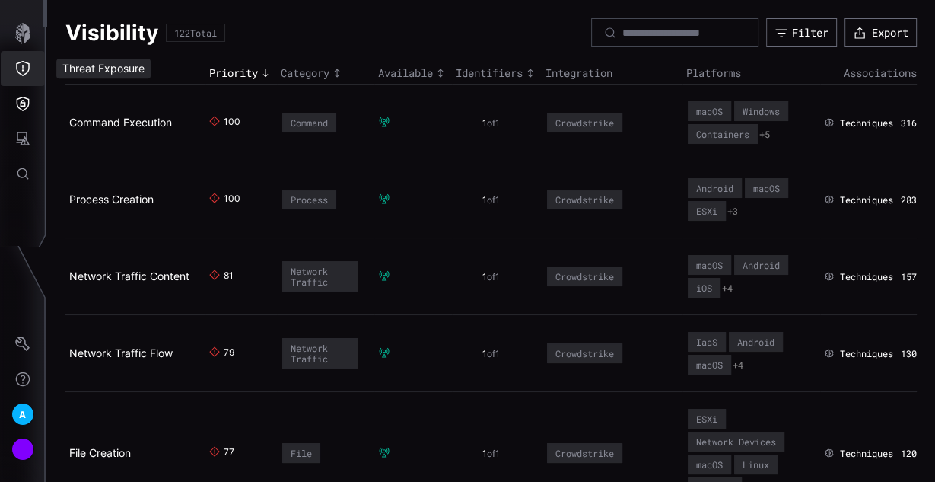
click at [24, 71] on icon "Threat Exposure" at bounding box center [22, 68] width 15 height 15
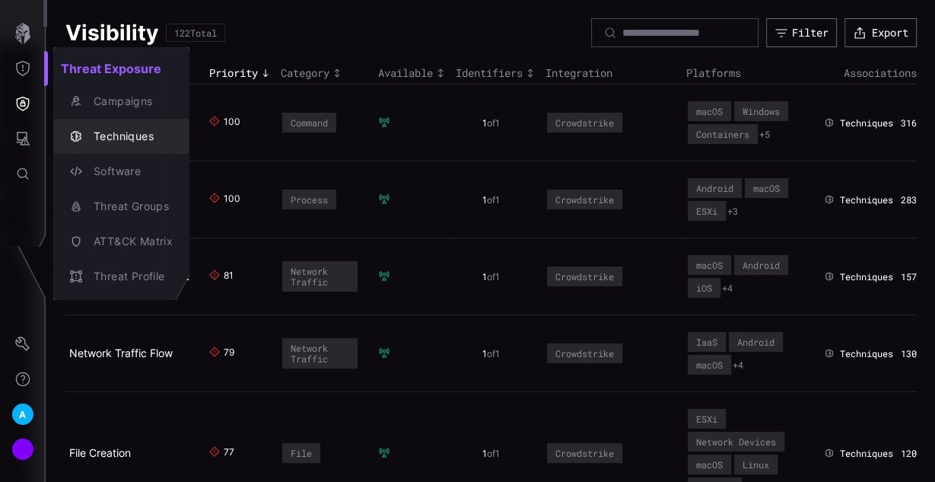
click at [110, 142] on div "Techniques" at bounding box center [129, 136] width 87 height 19
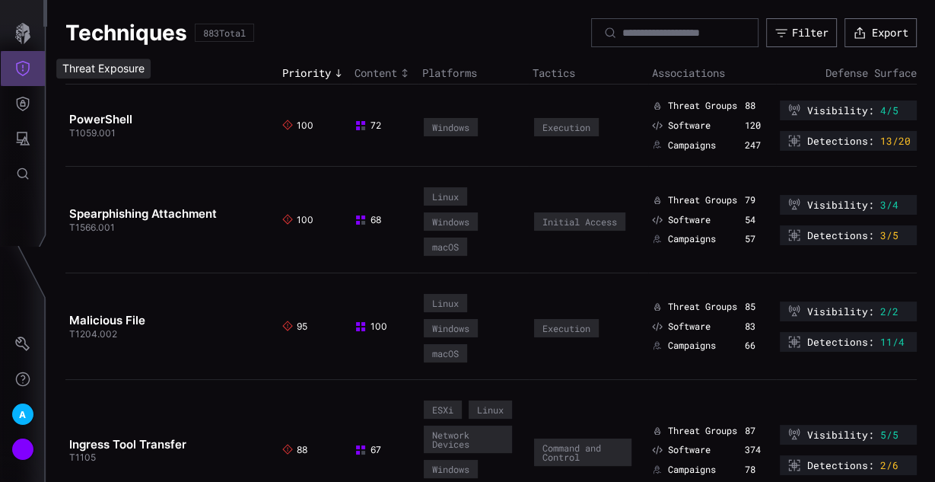
click at [30, 68] on button "Threat Exposure" at bounding box center [23, 68] width 44 height 35
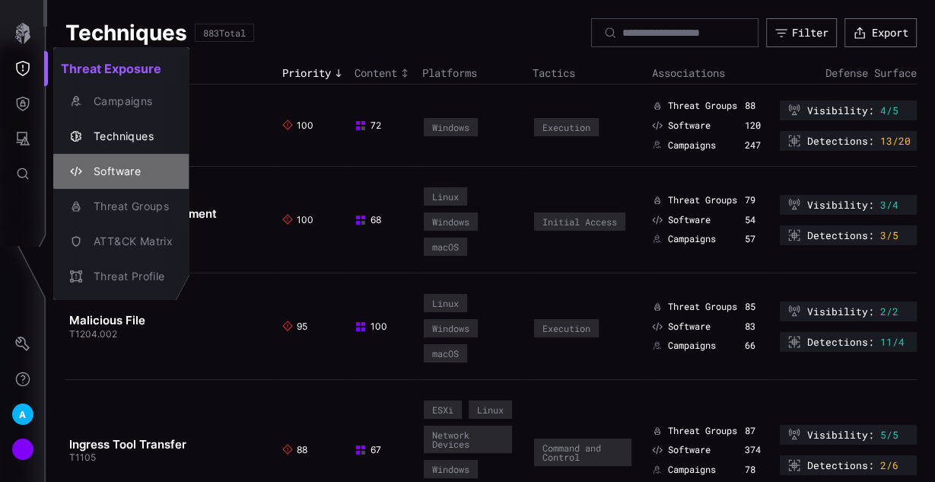
click at [127, 177] on div "Software" at bounding box center [129, 171] width 87 height 19
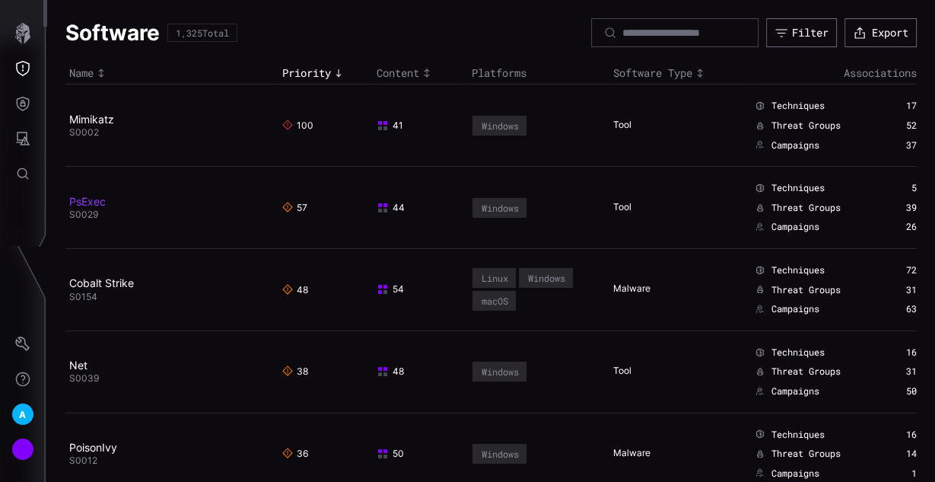
click at [85, 201] on link "PsExec" at bounding box center [87, 201] width 37 height 13
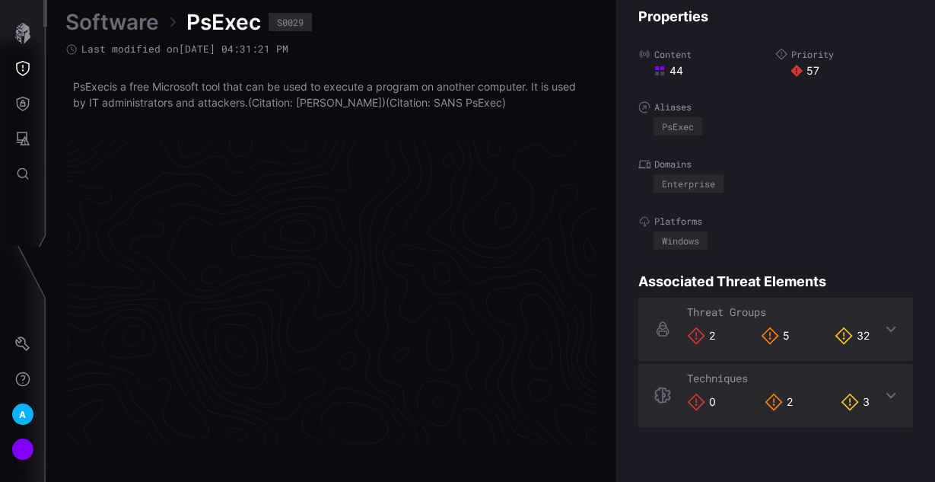
scroll to position [3277, 880]
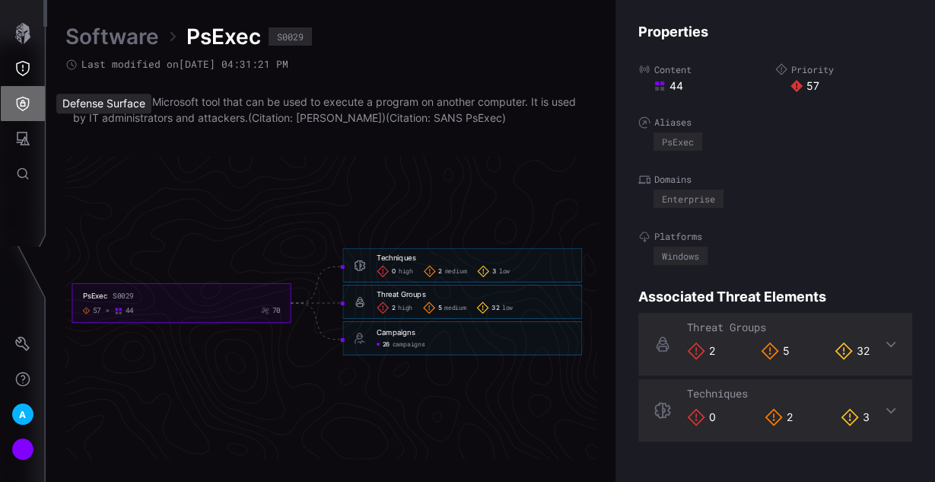
click at [21, 103] on icon "Defense Surface" at bounding box center [22, 103] width 15 height 15
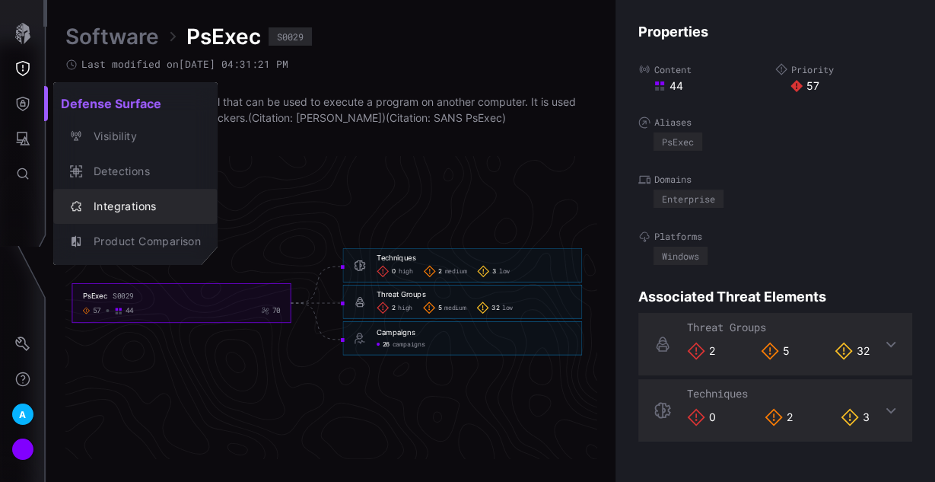
click at [119, 210] on div "Integrations" at bounding box center [143, 206] width 115 height 19
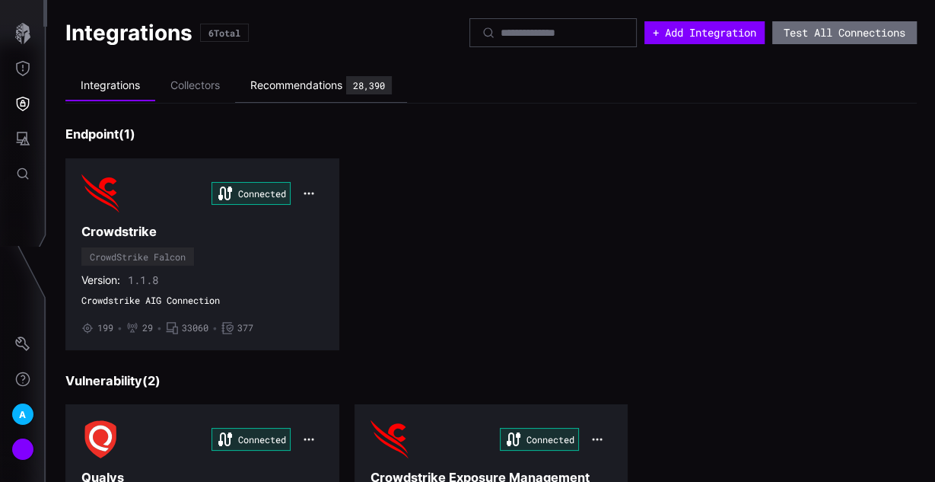
click at [282, 81] on div "Recommendations" at bounding box center [296, 85] width 92 height 14
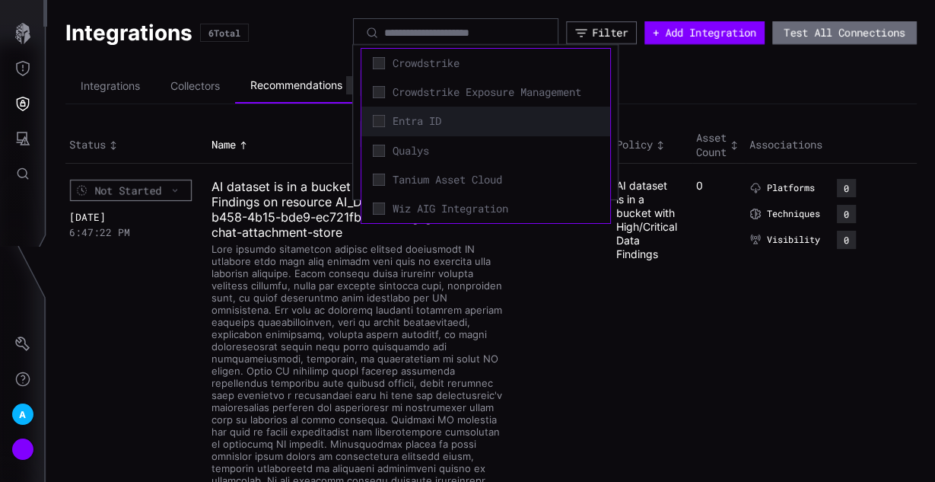
click at [412, 124] on span "Entra ID" at bounding box center [496, 121] width 206 height 14
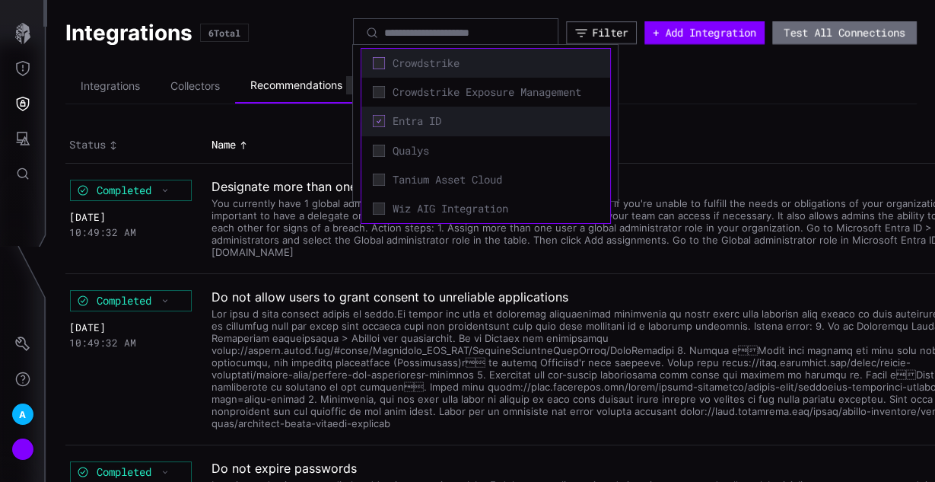
click at [381, 65] on icon at bounding box center [379, 63] width 12 height 12
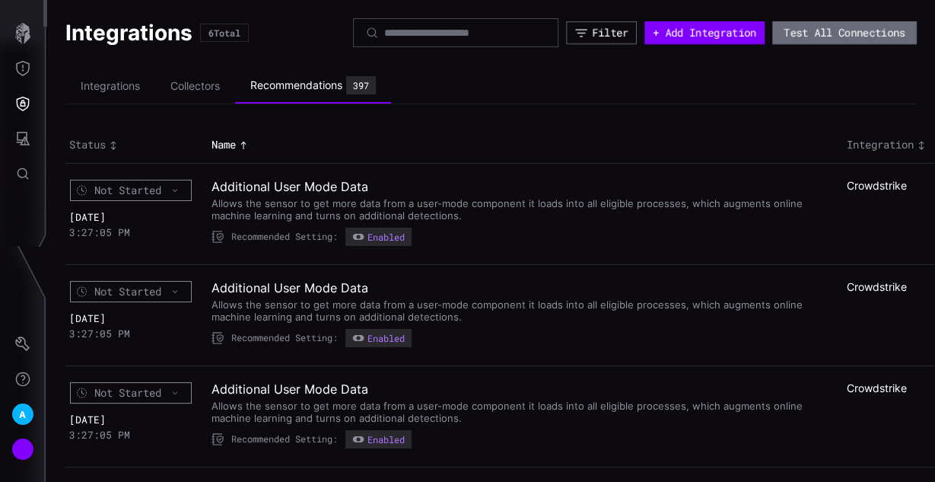
click at [699, 89] on ul "Integrations Collectors Recommendations 397" at bounding box center [491, 86] width 852 height 36
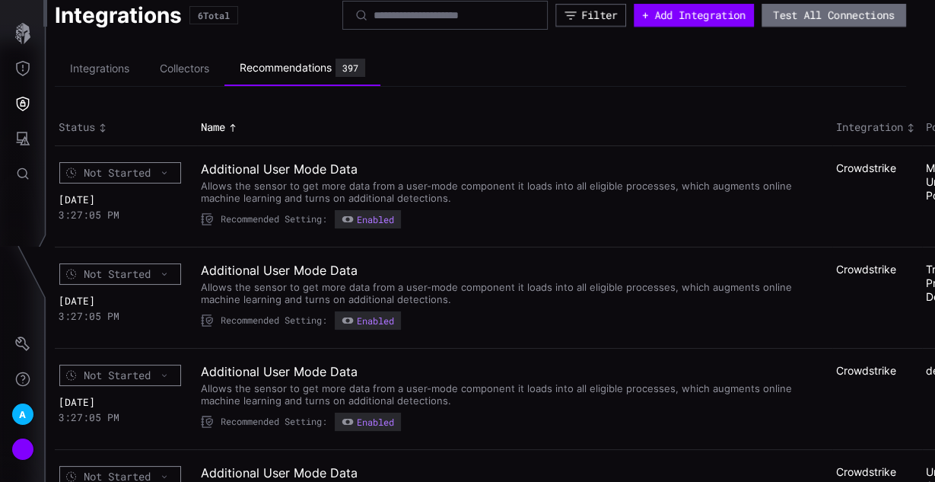
scroll to position [0, 11]
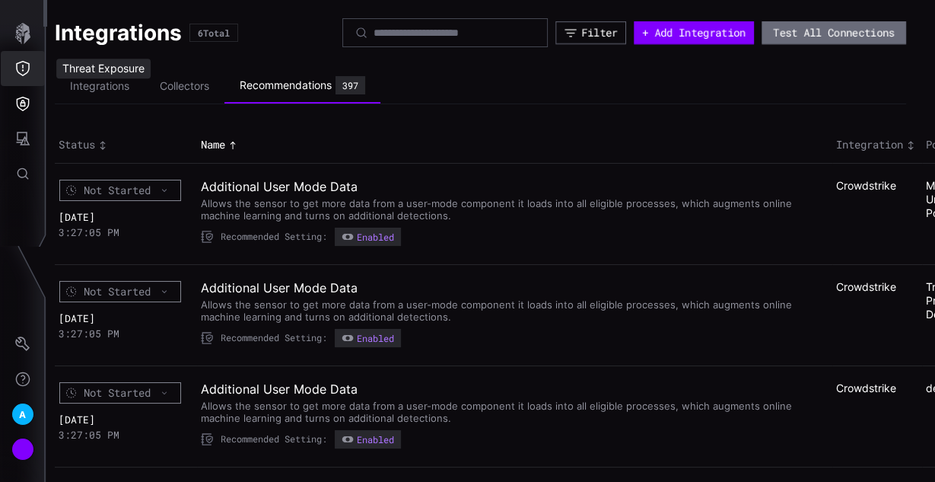
click at [28, 76] on button "Threat Exposure" at bounding box center [23, 68] width 44 height 35
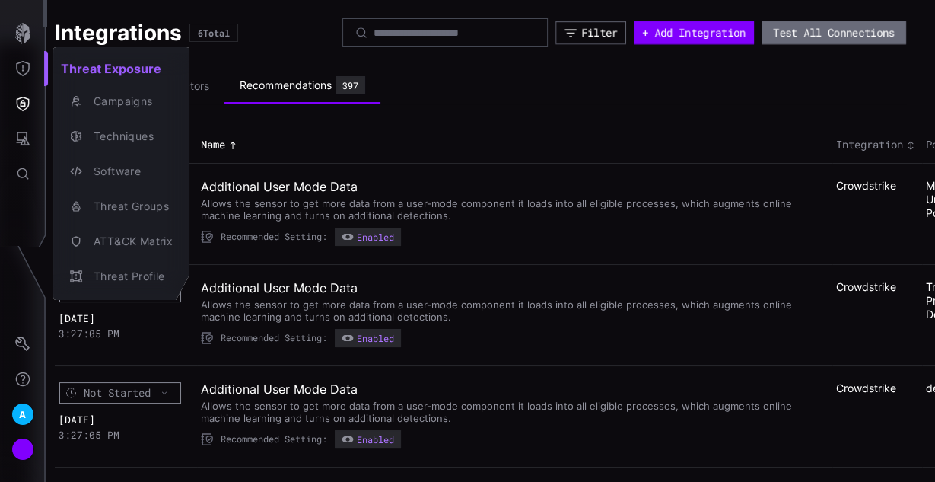
click at [649, 123] on div at bounding box center [467, 241] width 935 height 482
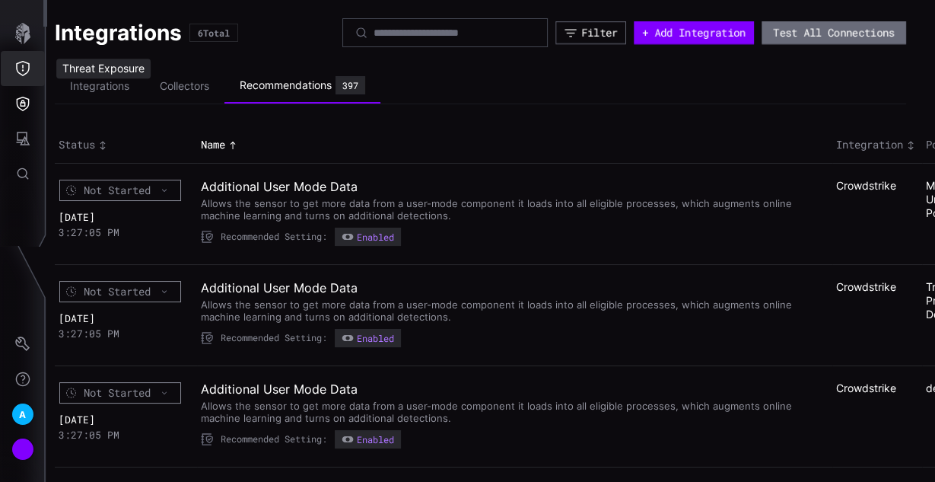
click at [23, 70] on icon "Threat Exposure" at bounding box center [23, 68] width 14 height 15
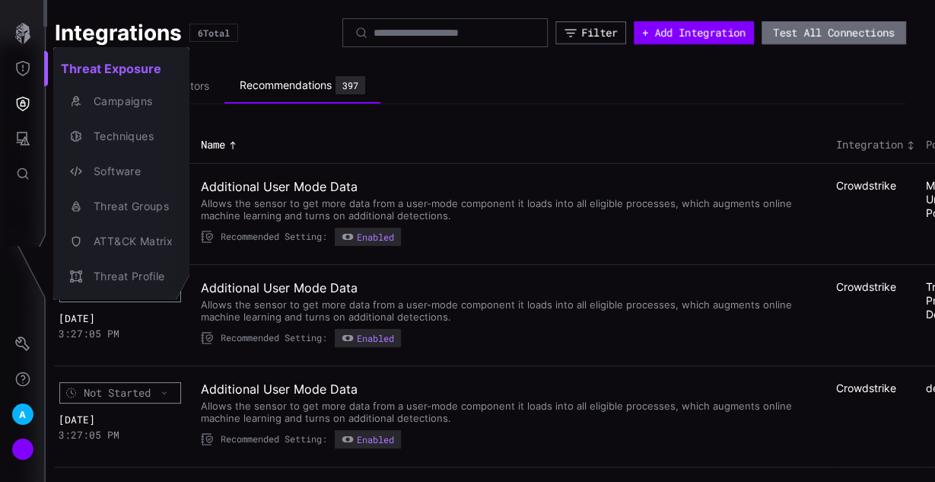
click at [20, 142] on div at bounding box center [467, 241] width 935 height 482
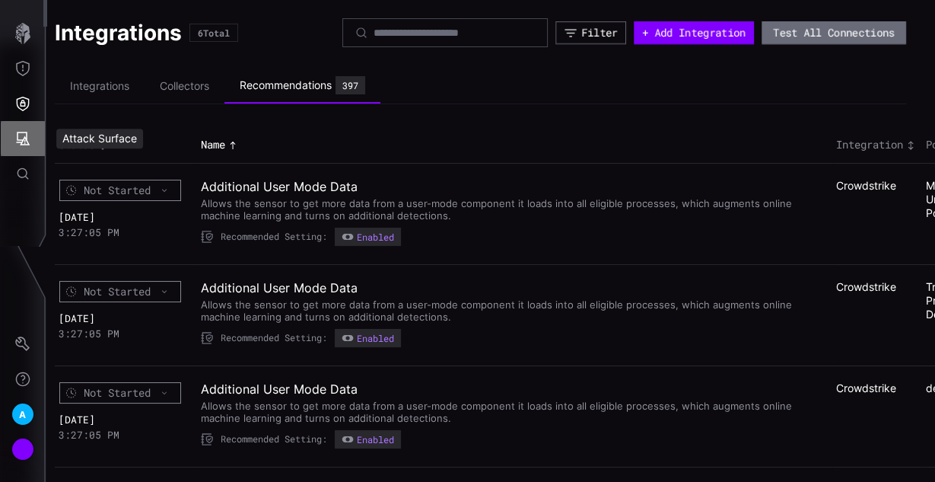
click at [21, 135] on icon "Attack Surface" at bounding box center [22, 138] width 15 height 15
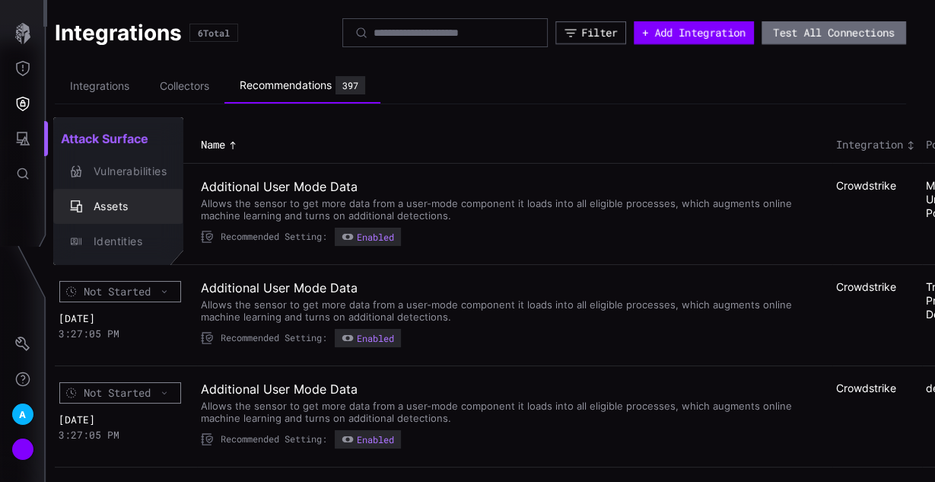
click at [123, 209] on div "Assets" at bounding box center [126, 206] width 81 height 19
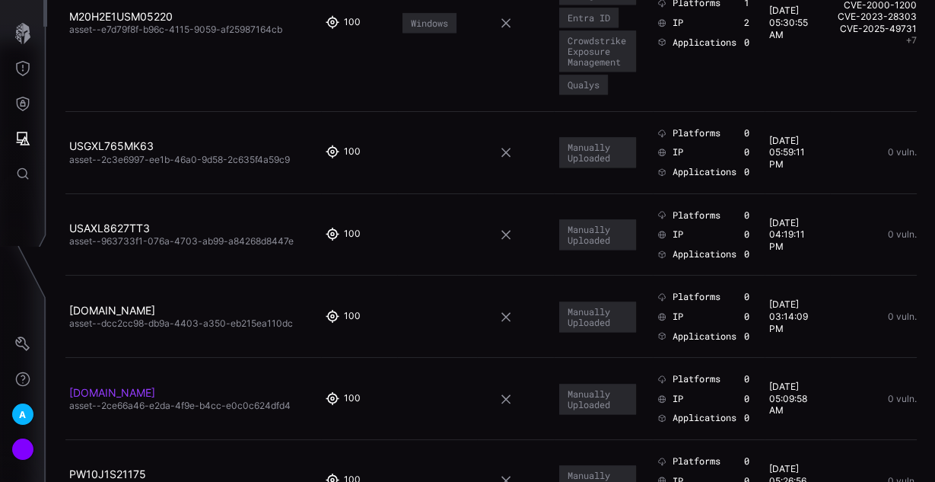
scroll to position [1583, 0]
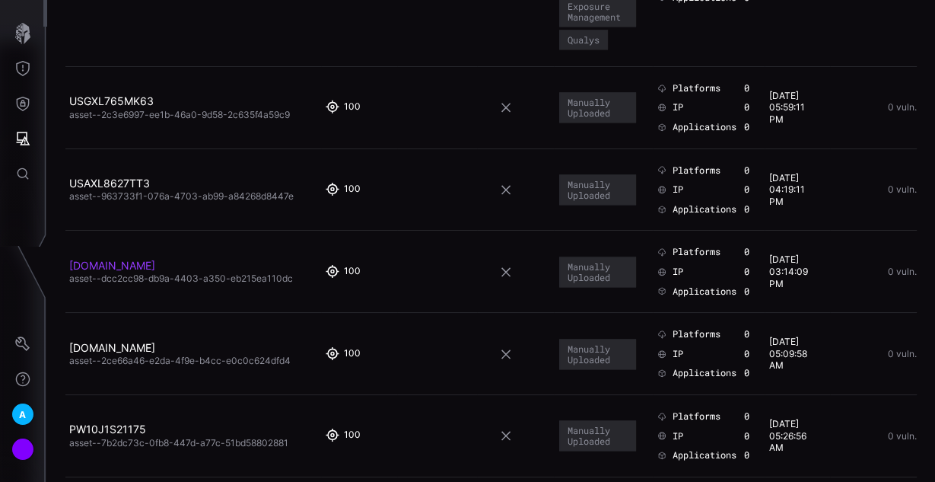
click at [155, 259] on link "[DOMAIN_NAME]" at bounding box center [112, 265] width 86 height 13
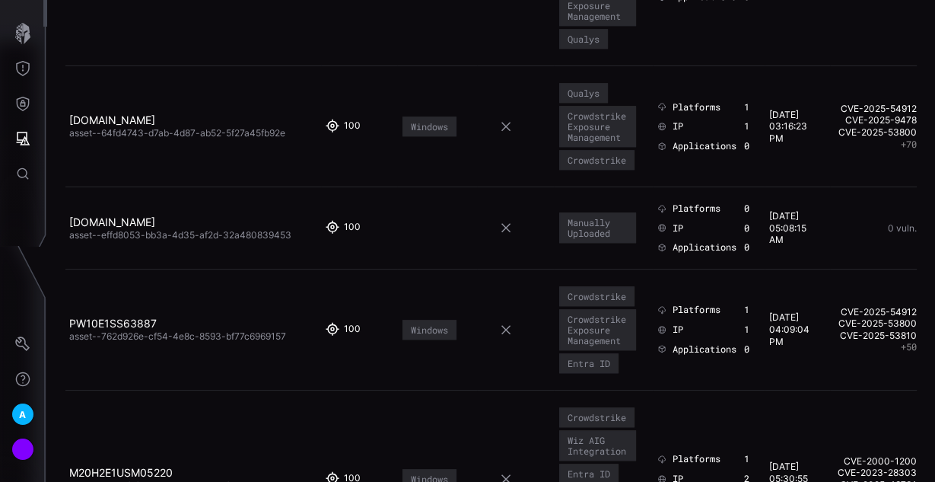
scroll to position [1278, 0]
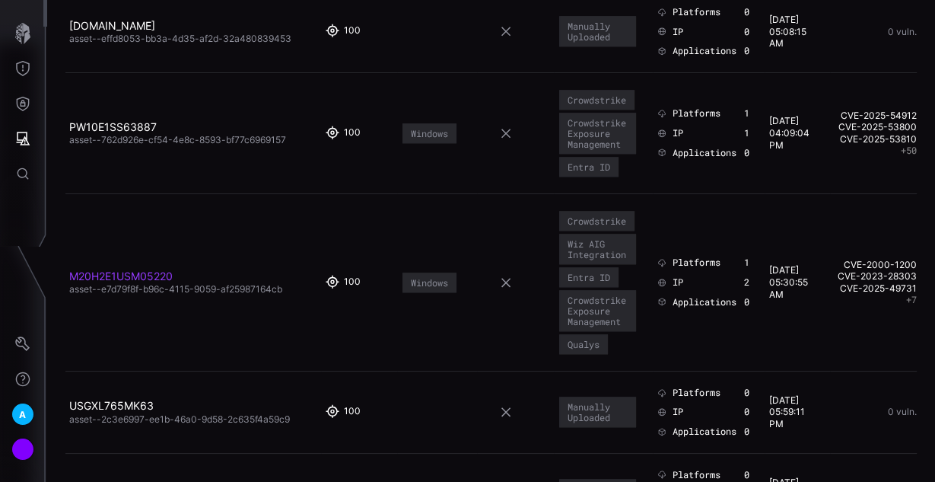
click at [153, 269] on link "M20H2E1USM05220" at bounding box center [120, 275] width 103 height 13
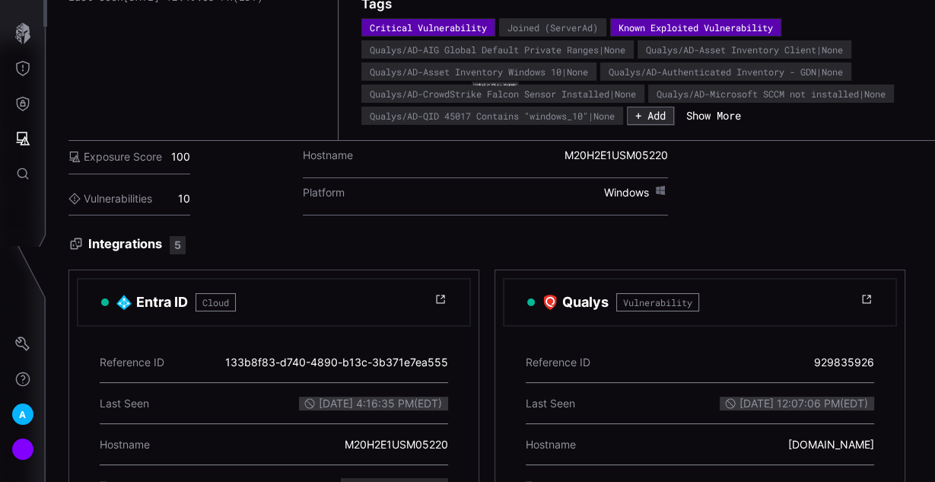
scroll to position [61, 0]
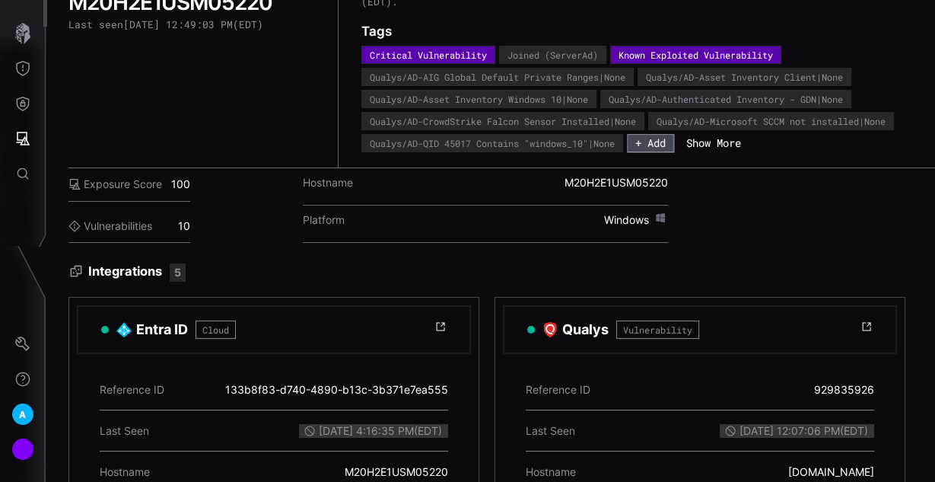
click at [663, 143] on button "+ Add" at bounding box center [650, 143] width 47 height 18
click at [708, 138] on button "Show More" at bounding box center [701, 142] width 72 height 15
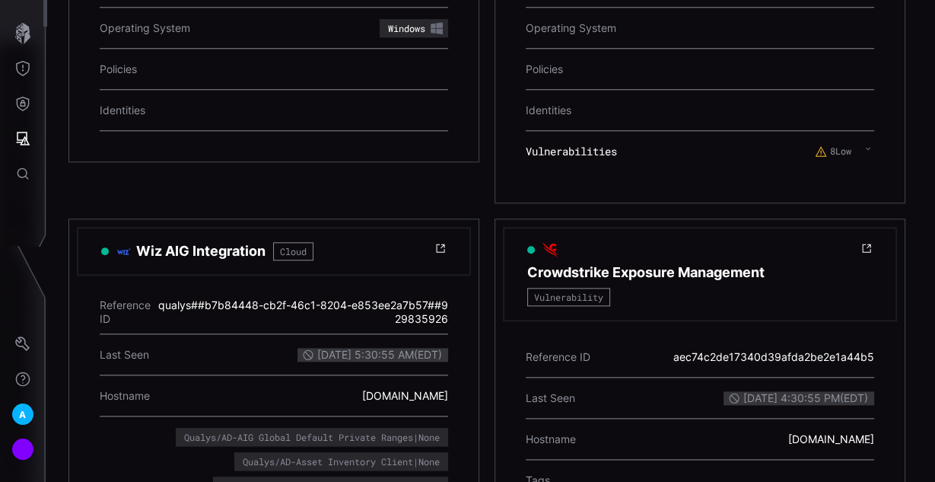
scroll to position [1339, 0]
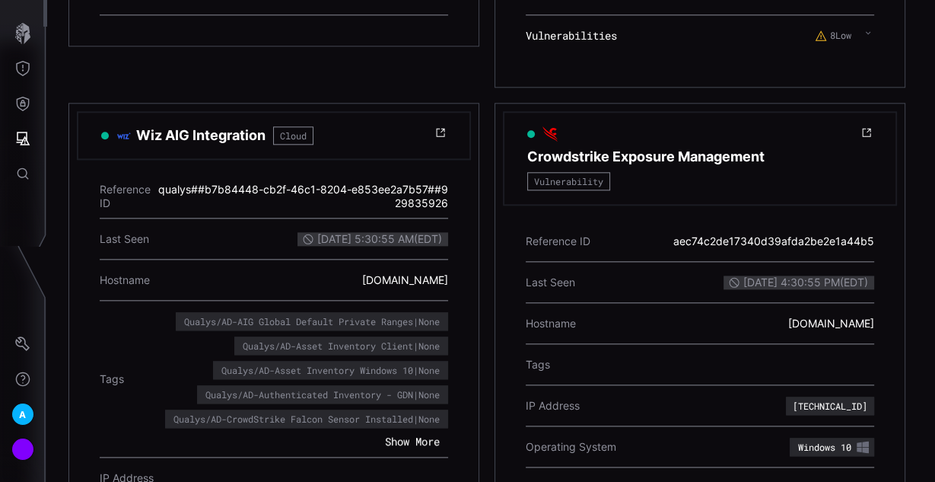
click at [408, 434] on button "Show More" at bounding box center [413, 441] width 72 height 15
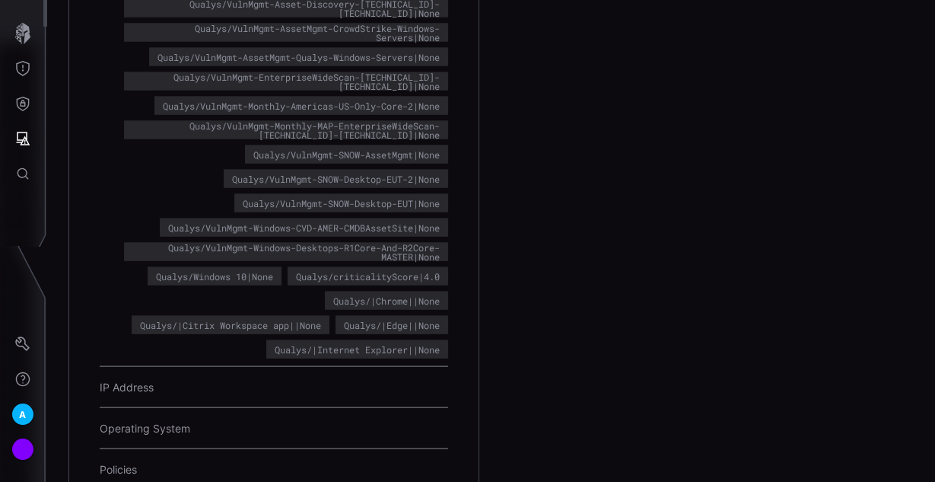
scroll to position [2496, 0]
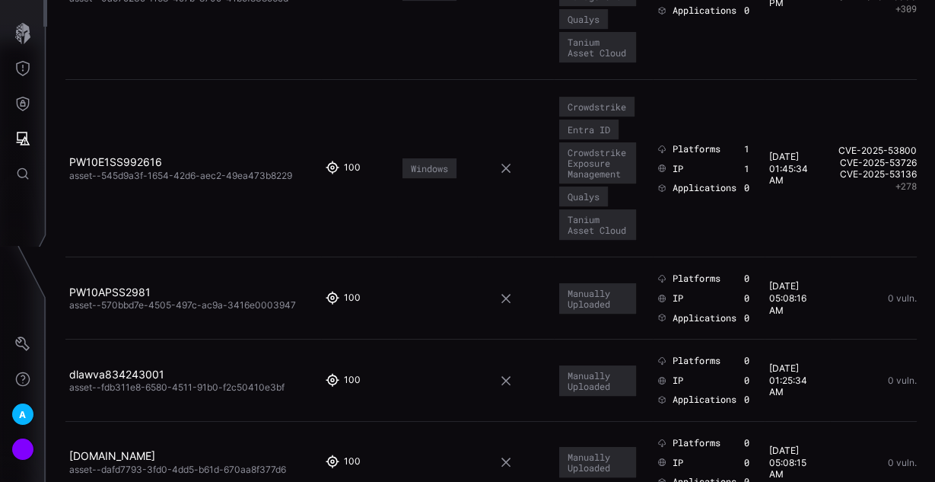
scroll to position [9792, 0]
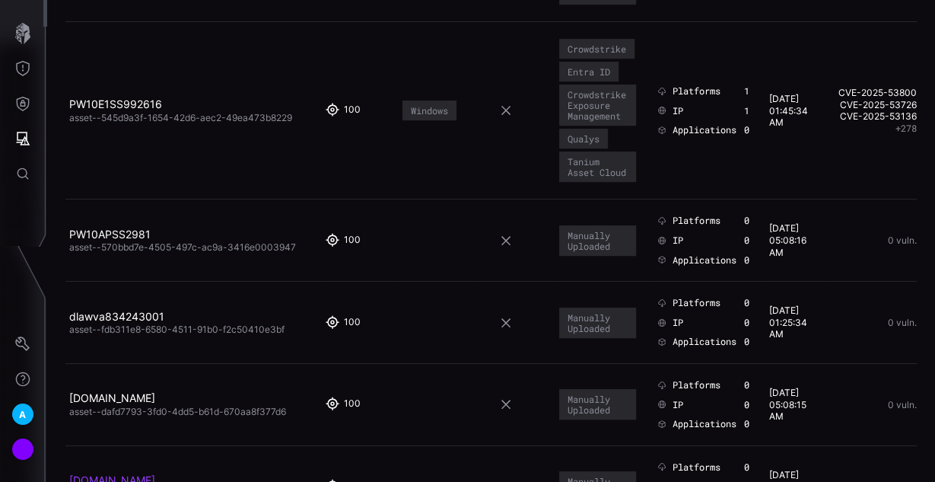
click at [155, 473] on link "[DOMAIN_NAME]" at bounding box center [112, 479] width 86 height 13
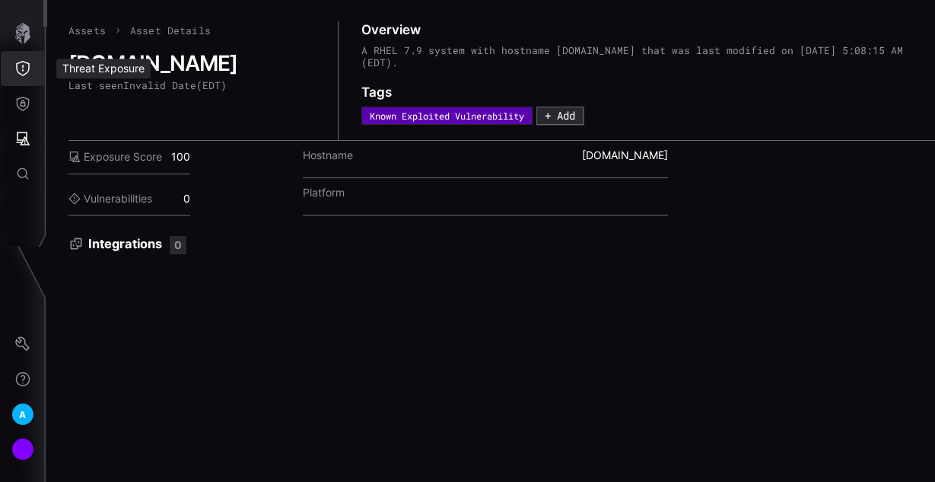
click at [32, 75] on button "Threat Exposure" at bounding box center [23, 68] width 44 height 35
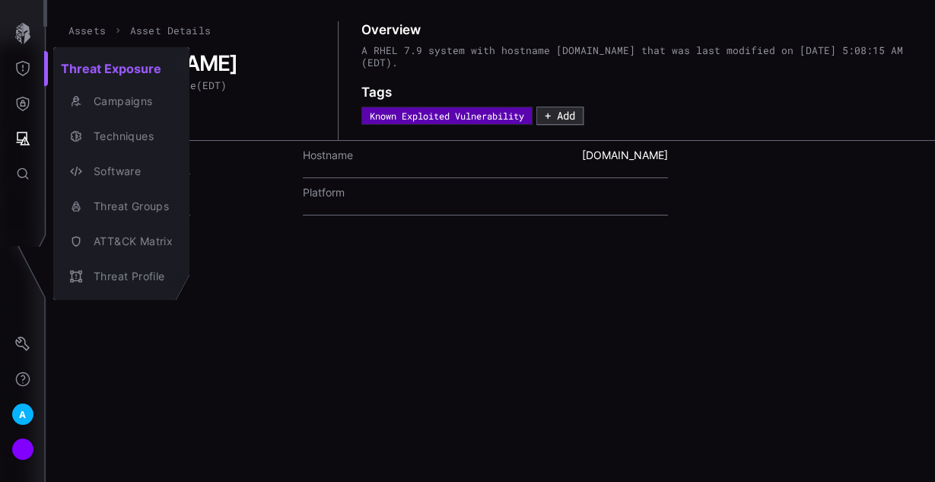
drag, startPoint x: 34, startPoint y: 58, endPoint x: 27, endPoint y: 51, distance: 9.7
click at [33, 59] on div at bounding box center [467, 241] width 935 height 482
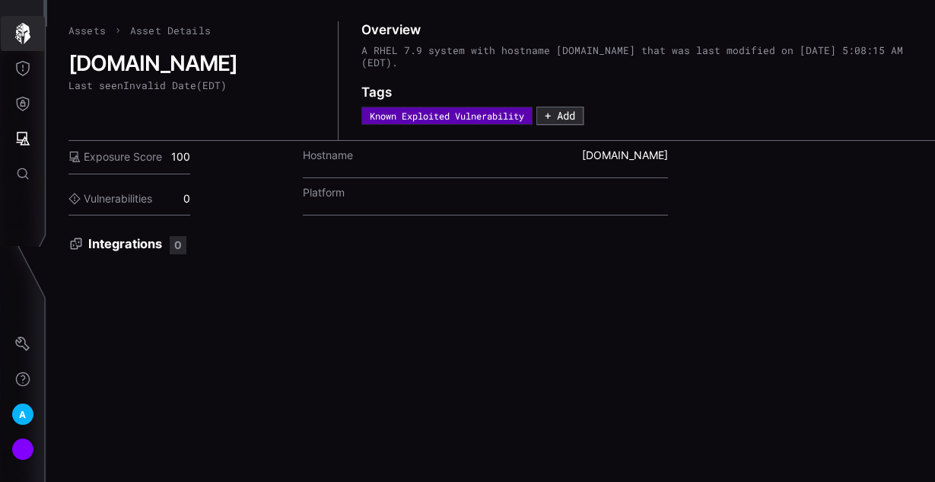
click at [20, 37] on icon "button" at bounding box center [22, 33] width 21 height 21
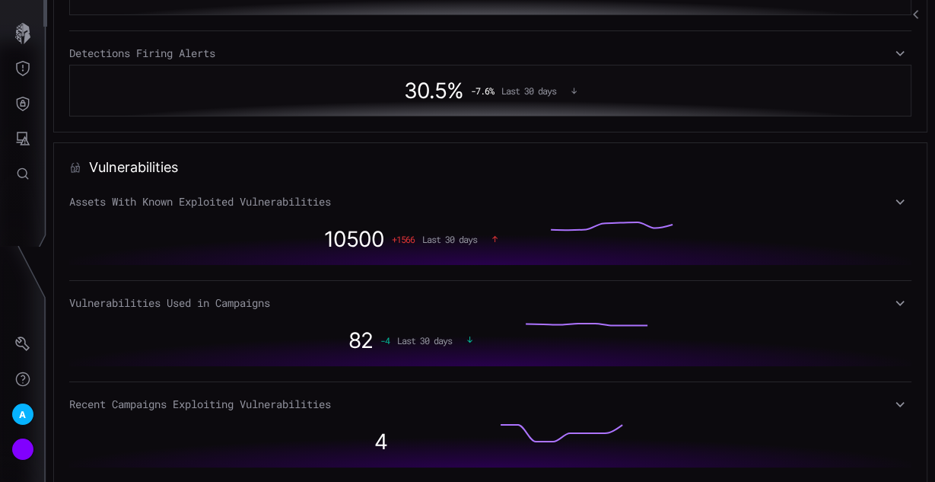
scroll to position [1035, 0]
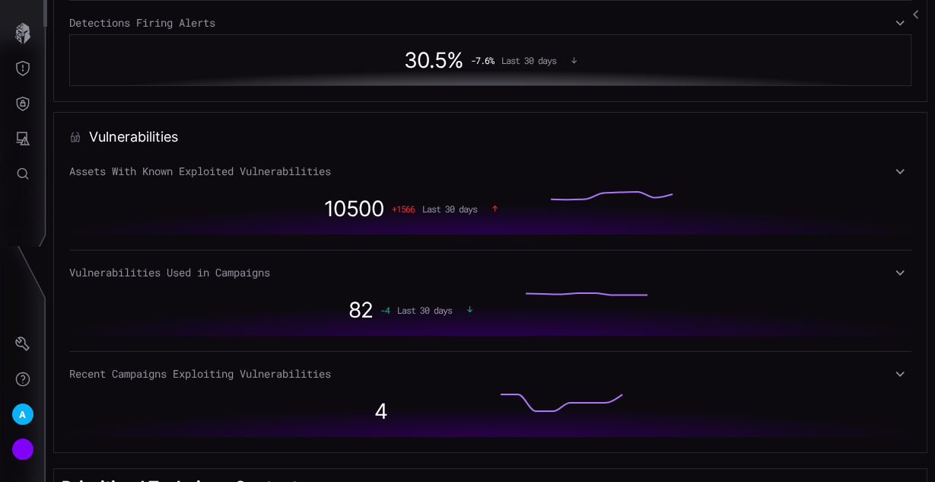
click at [868, 210] on div "10500 + 1566 Last 30 days" at bounding box center [490, 209] width 842 height 52
click at [895, 168] on icon at bounding box center [900, 171] width 11 height 12
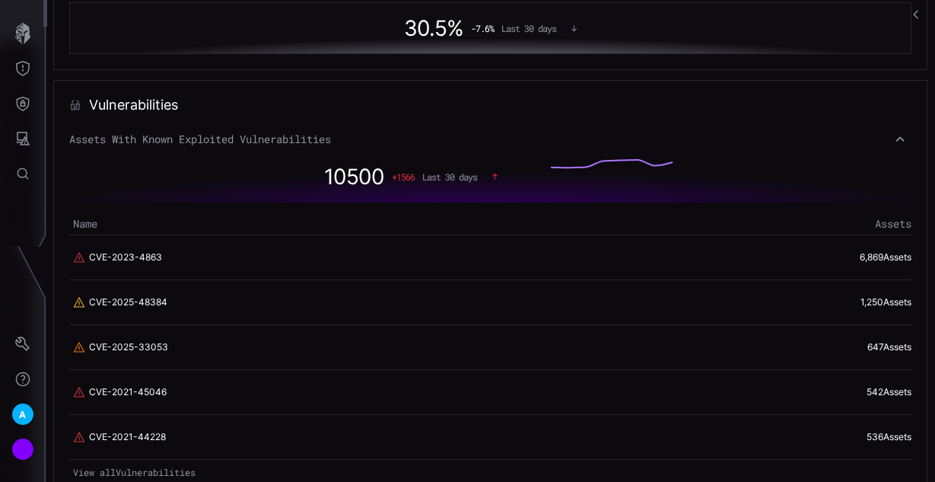
scroll to position [1096, 0]
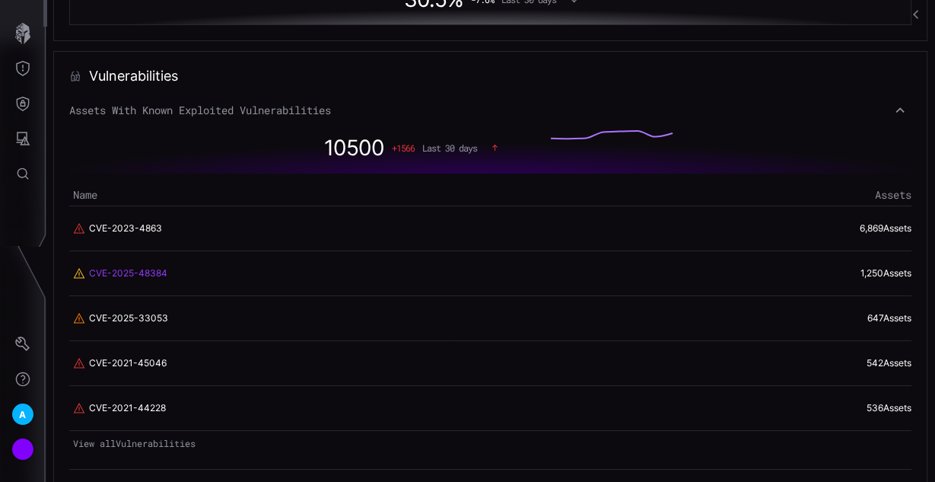
click at [119, 270] on link "CVE-2025-48384" at bounding box center [128, 273] width 78 height 14
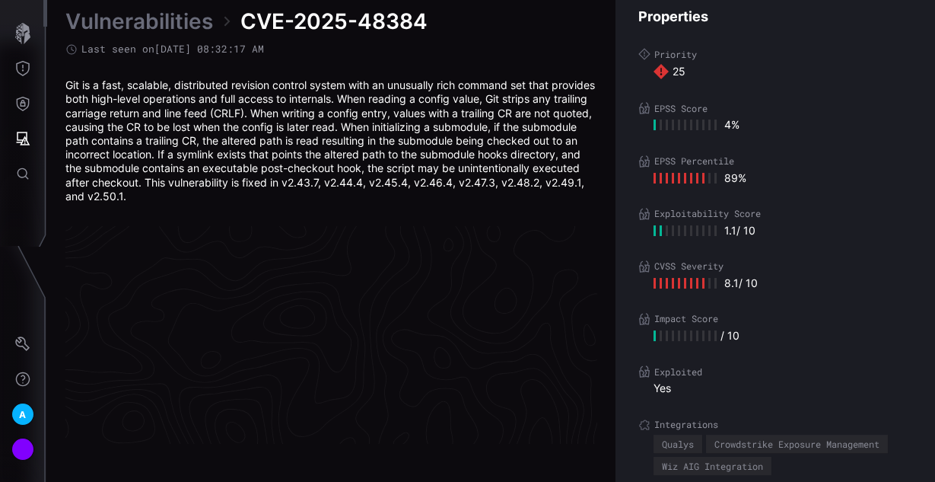
scroll to position [3319, 880]
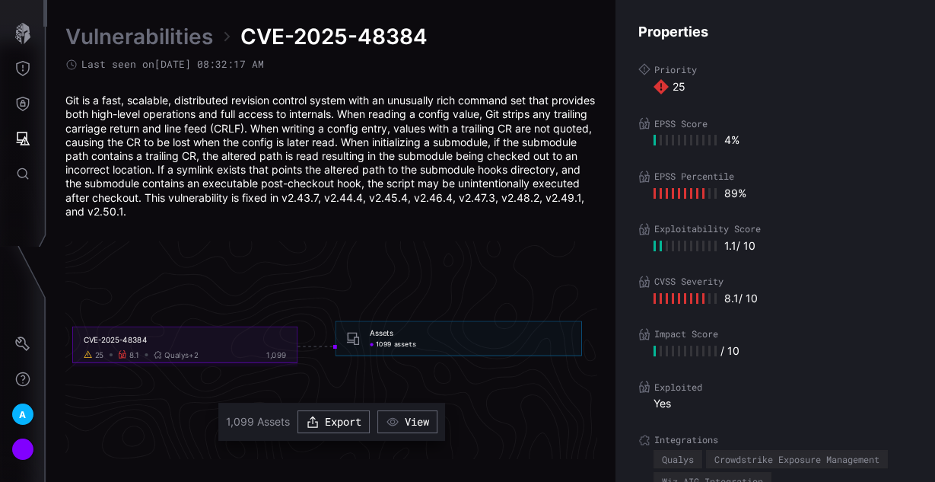
click at [380, 342] on span "1099" at bounding box center [383, 344] width 15 height 8
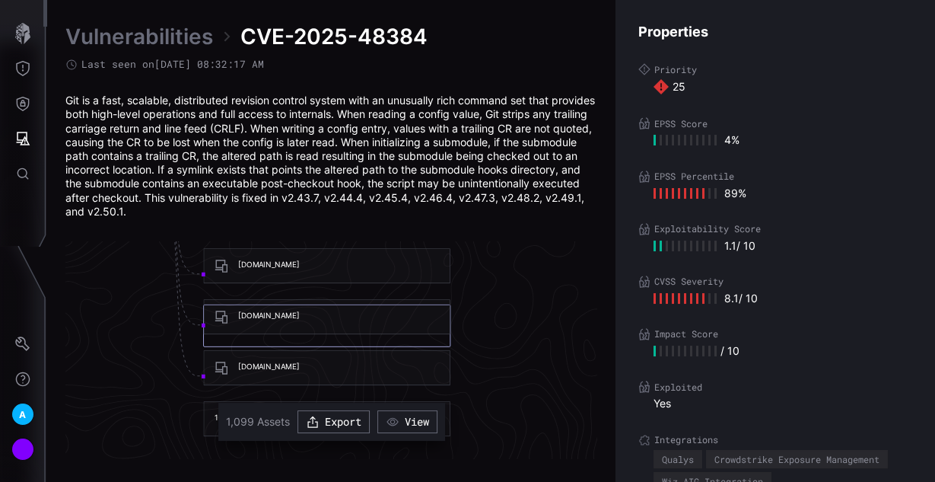
scroll to position [3502, 1164]
click at [296, 314] on div "PWGSASCS1706005.r1-core.r1.aig.net" at bounding box center [268, 314] width 61 height 10
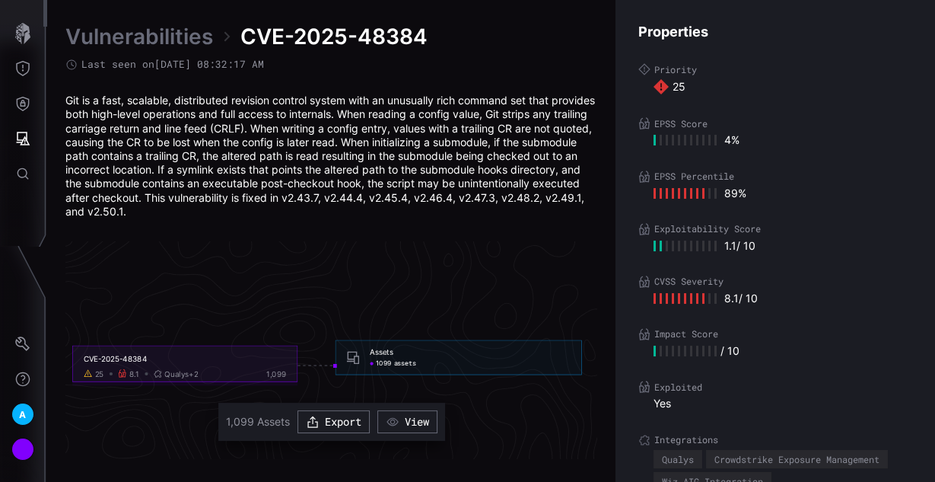
scroll to position [3319, 880]
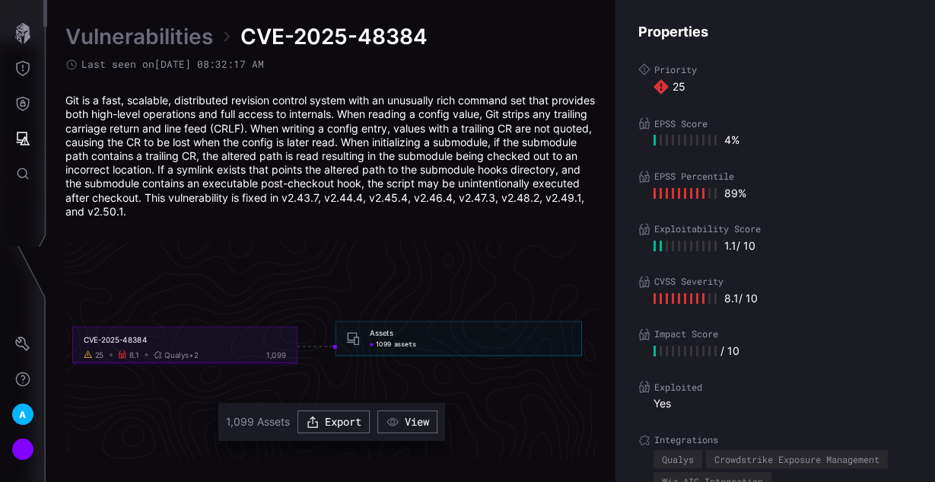
click at [376, 335] on div "Assets" at bounding box center [381, 333] width 23 height 10
click at [404, 342] on span "assets" at bounding box center [404, 344] width 23 height 8
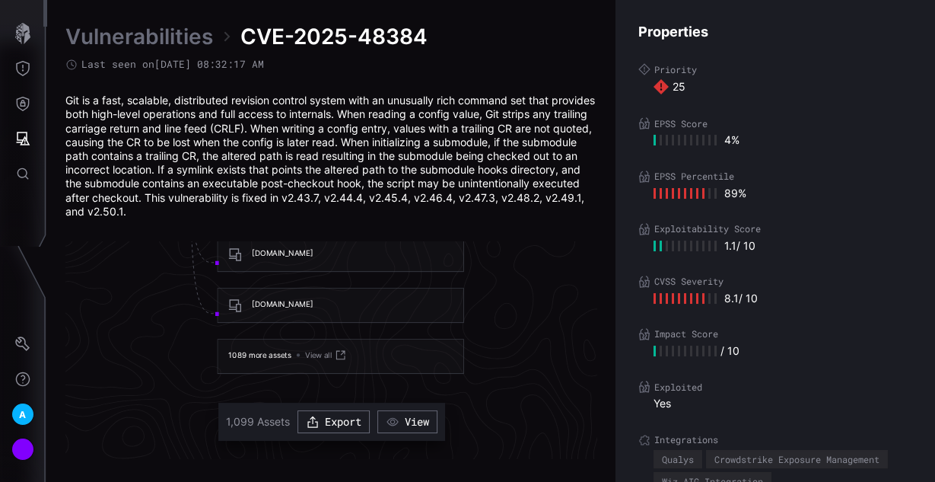
scroll to position [3563, 1151]
click at [345, 354] on icon at bounding box center [340, 355] width 13 height 13
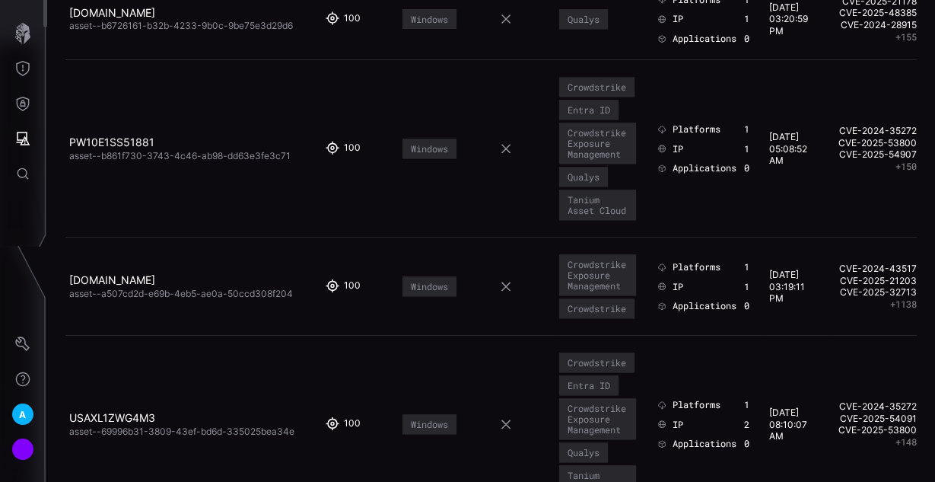
scroll to position [1705, 0]
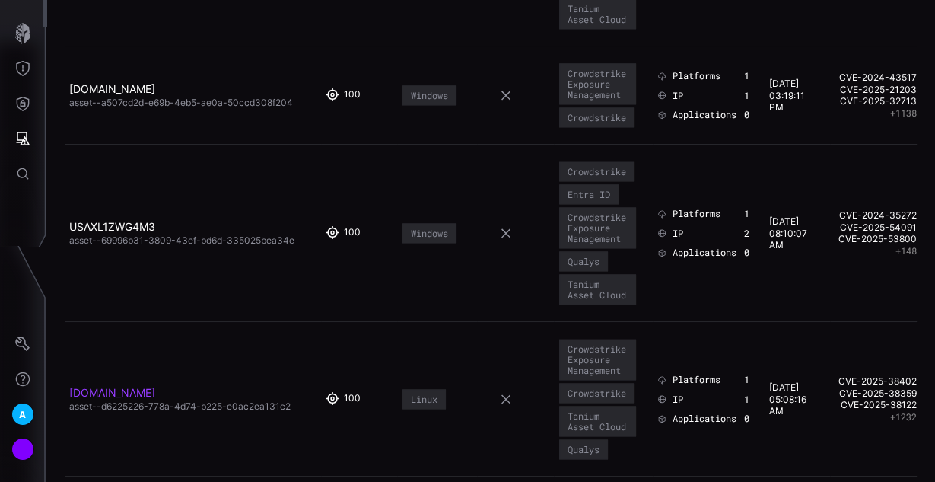
click at [155, 386] on link "slawcncr37181.r1-core.r1.aig.net" at bounding box center [112, 392] width 86 height 13
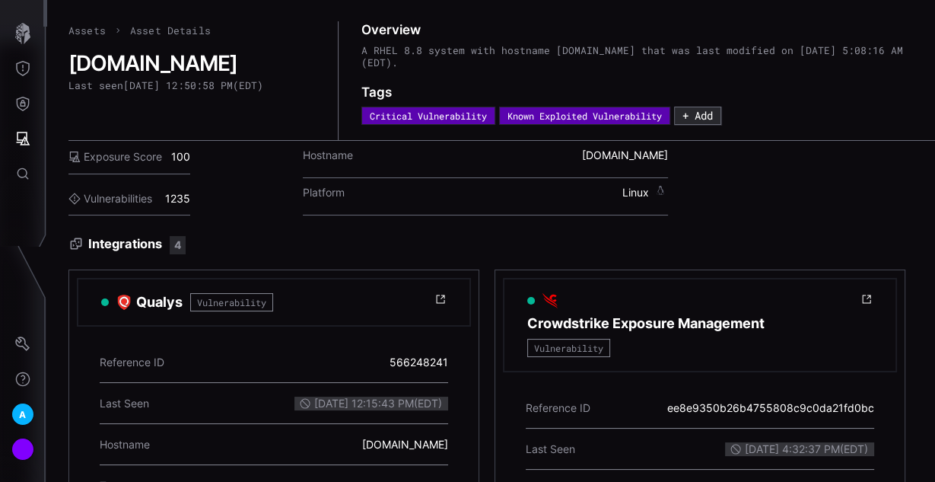
click at [134, 197] on label "Vulnerabilities" at bounding box center [110, 199] width 84 height 14
click at [67, 201] on div "Assets Asset Details slawcncr37181.r1-core.r1.aig.net Last seen 9/11/2025, 12:5…" at bounding box center [491, 241] width 888 height 482
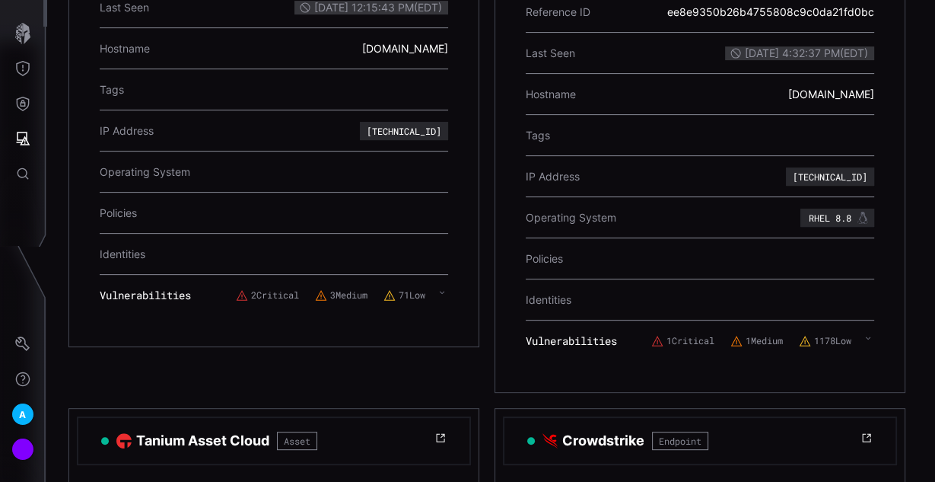
scroll to position [30, 0]
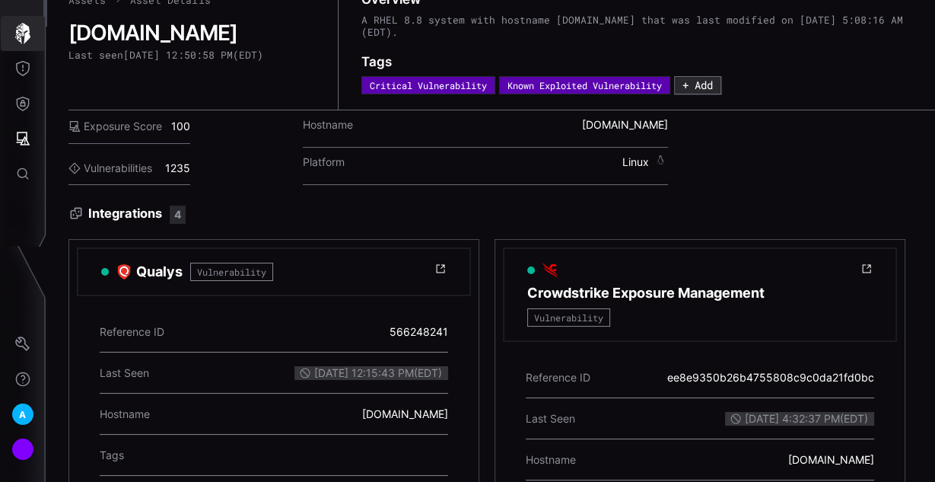
drag, startPoint x: 24, startPoint y: 39, endPoint x: 28, endPoint y: 64, distance: 25.4
click at [24, 39] on icon "button" at bounding box center [22, 33] width 15 height 21
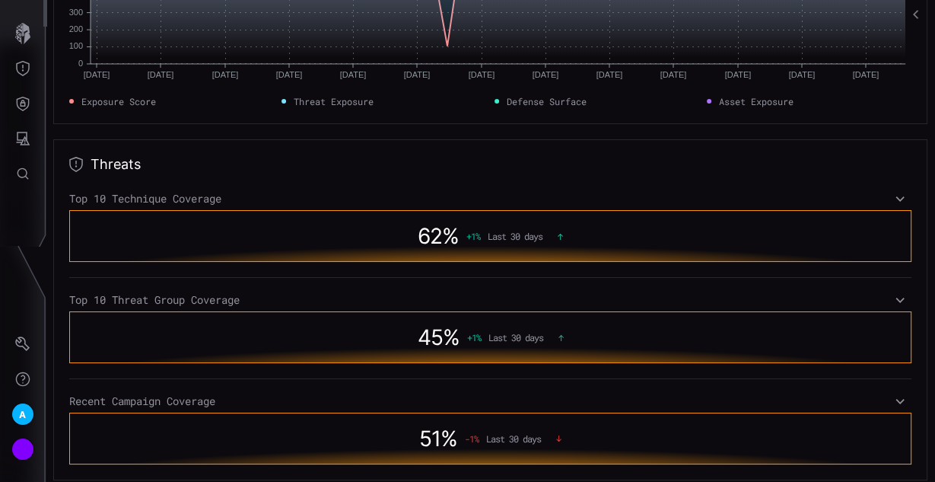
scroll to position [365, 0]
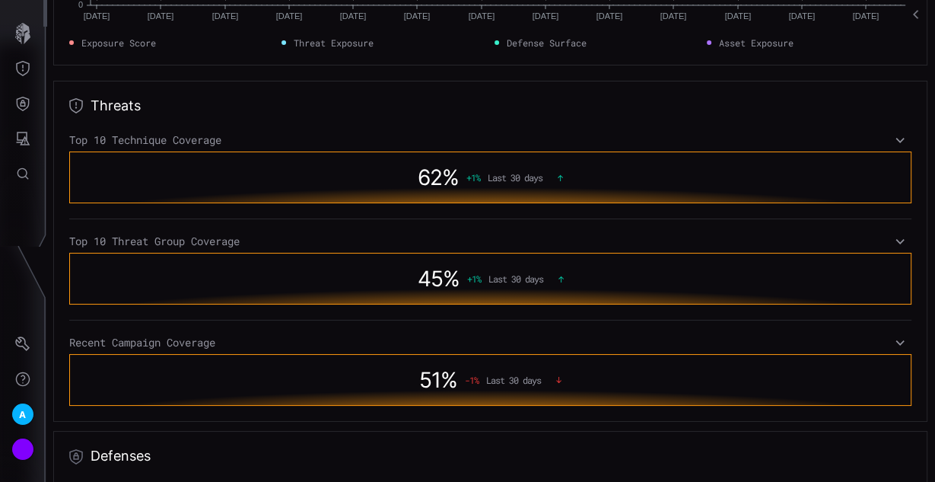
click at [759, 183] on div "62 % + 1 % Last 30 days" at bounding box center [490, 177] width 780 height 35
click at [895, 138] on icon at bounding box center [900, 140] width 11 height 12
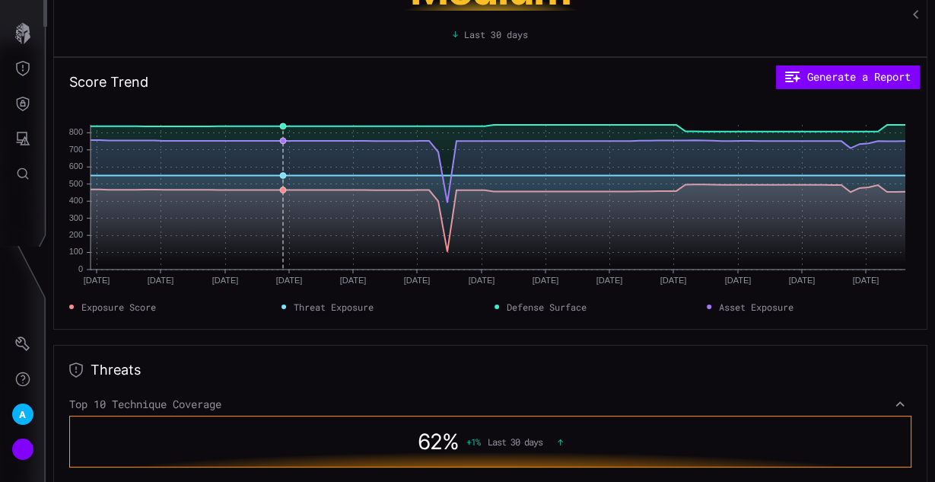
scroll to position [0, 0]
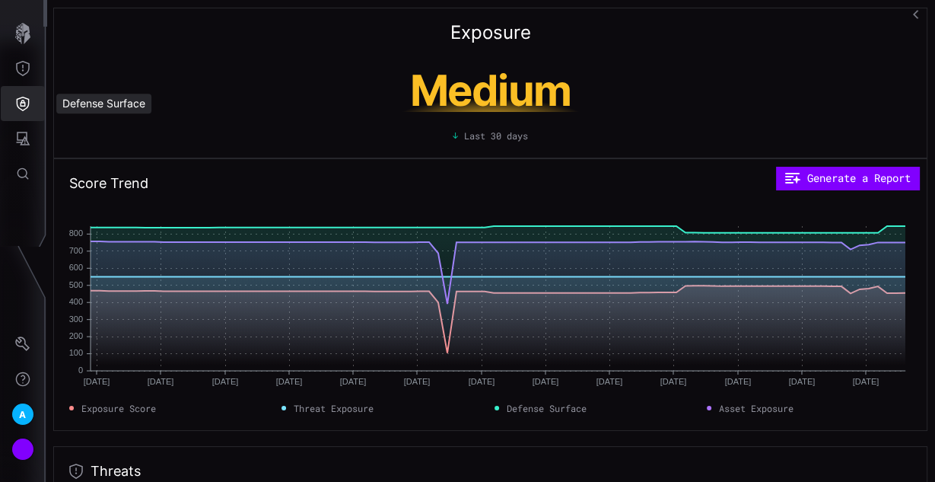
click at [25, 110] on icon "Defense Surface" at bounding box center [22, 103] width 15 height 15
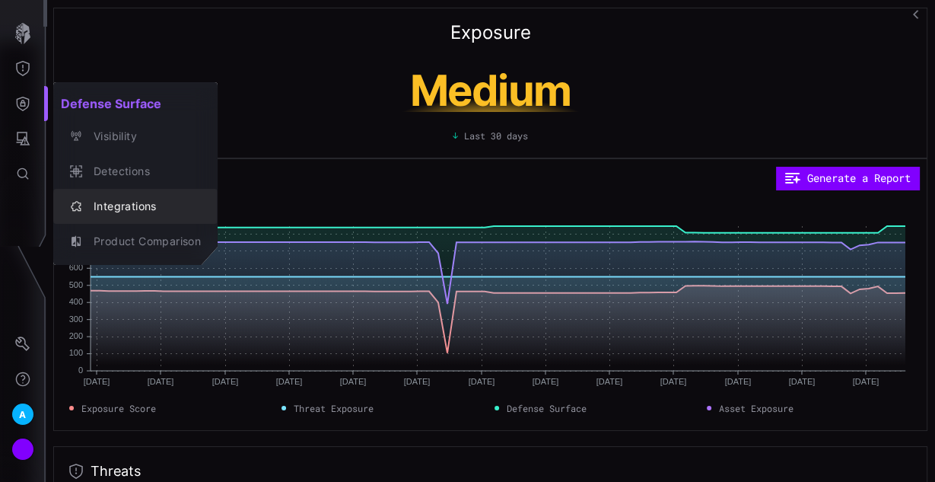
click at [116, 209] on div "Integrations" at bounding box center [143, 206] width 115 height 19
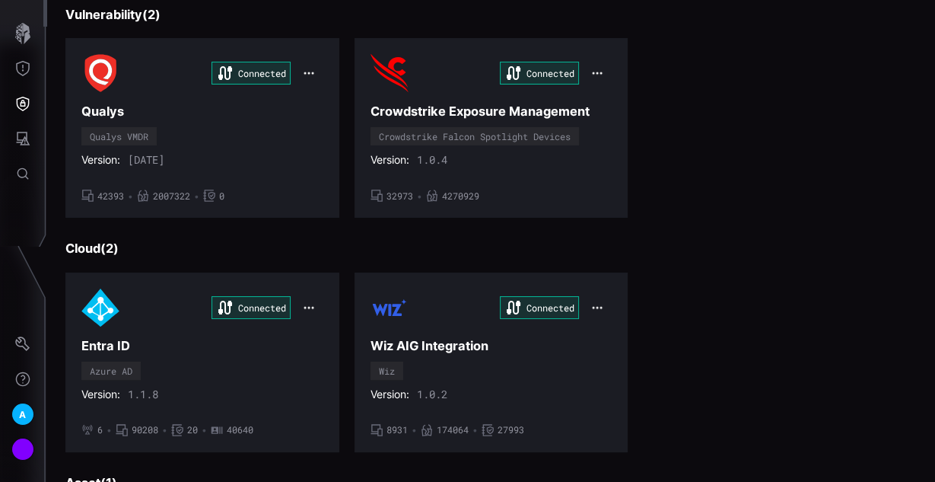
scroll to position [548, 0]
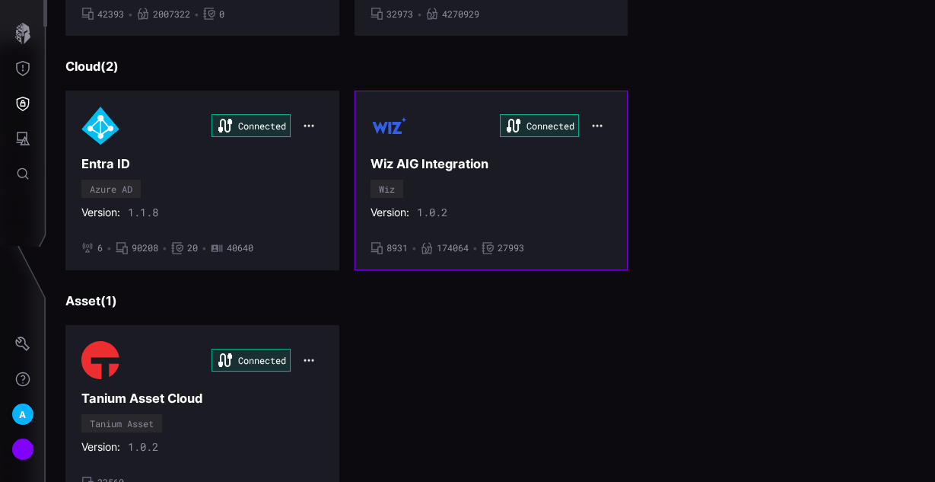
click at [442, 166] on h3 "Wiz AIG Integration" at bounding box center [492, 164] width 242 height 16
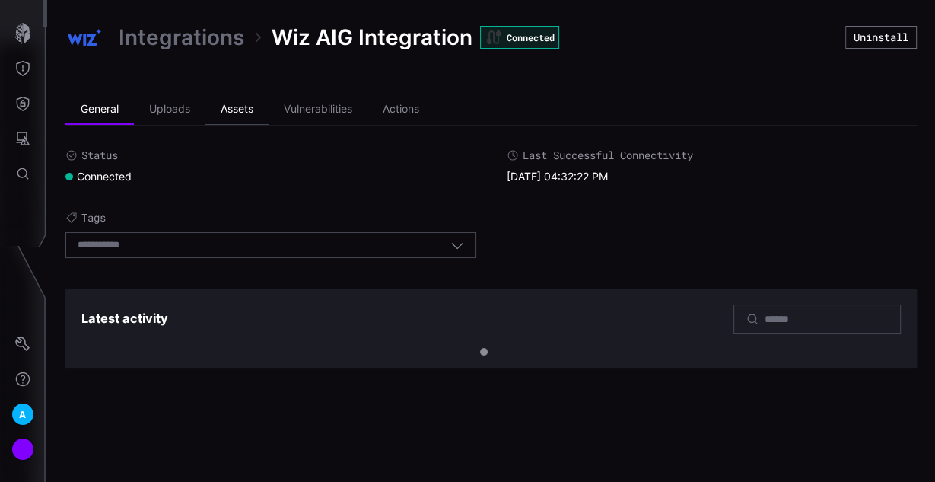
click at [249, 111] on li "Assets" at bounding box center [236, 109] width 63 height 30
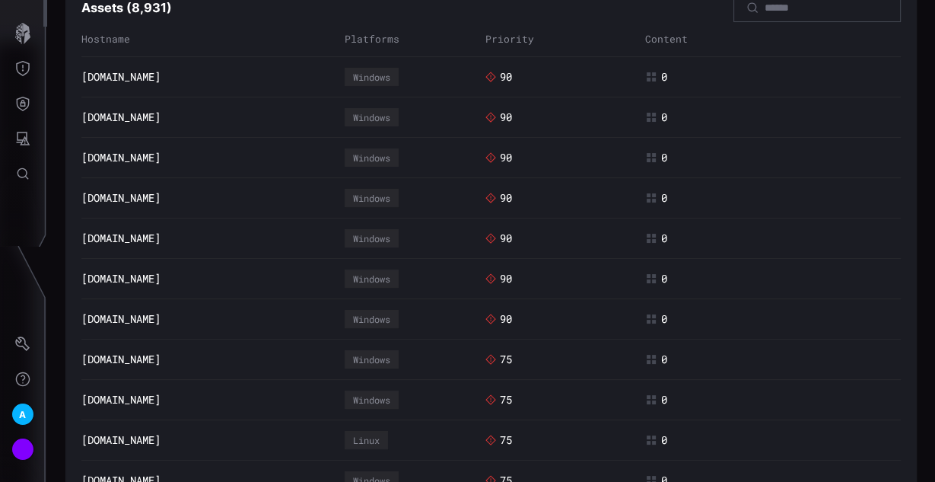
scroll to position [183, 0]
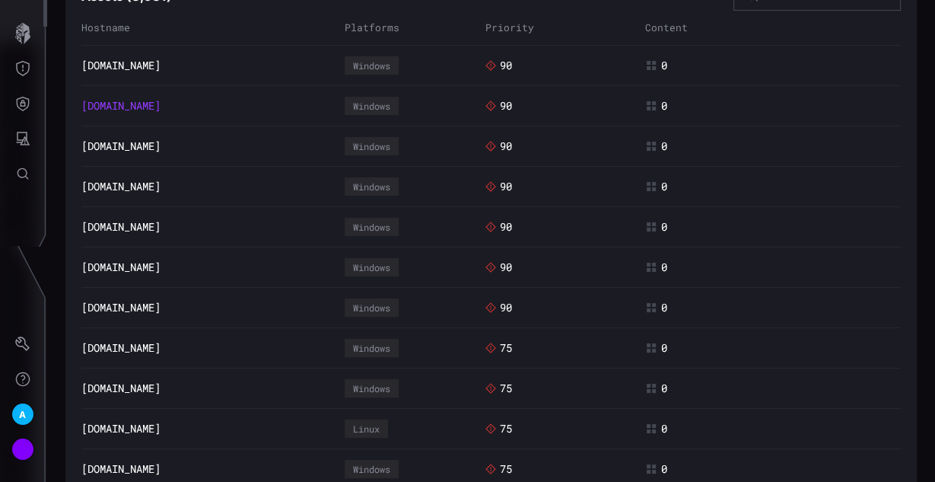
click at [147, 100] on link "PWISDCR1CVUW001.r1-core.r1.aig.net" at bounding box center [120, 106] width 79 height 14
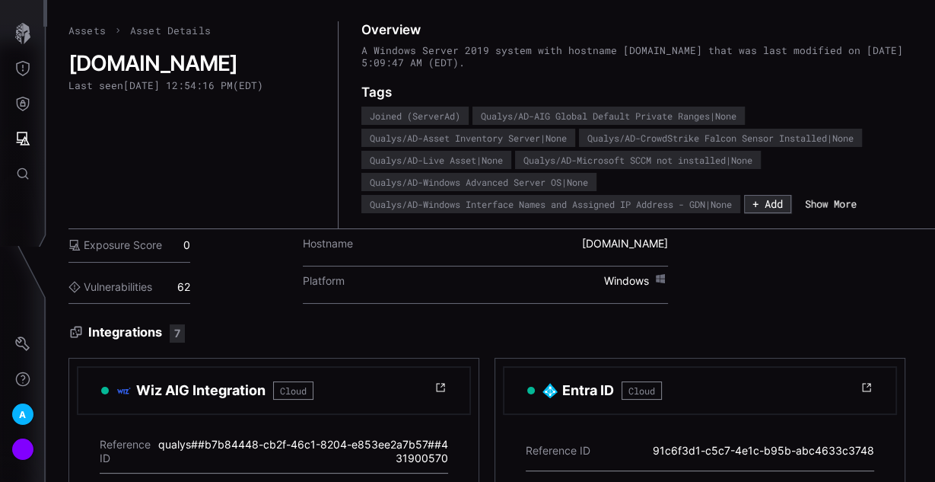
click at [832, 204] on button "Show More" at bounding box center [831, 204] width 68 height 14
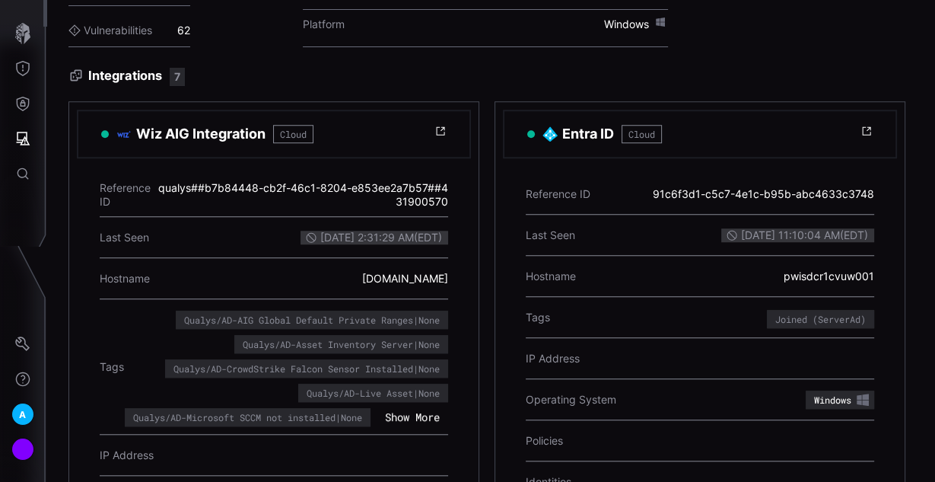
scroll to position [1035, 0]
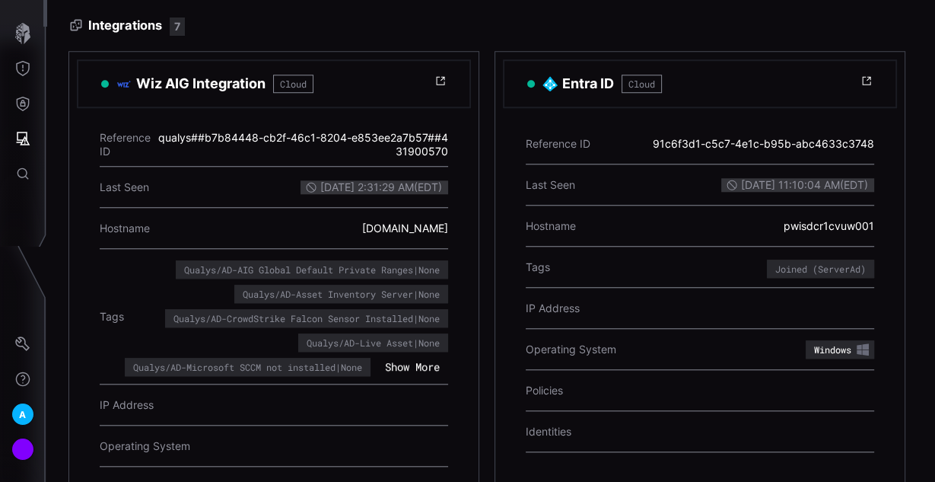
click at [414, 374] on button "Show More" at bounding box center [413, 366] width 72 height 15
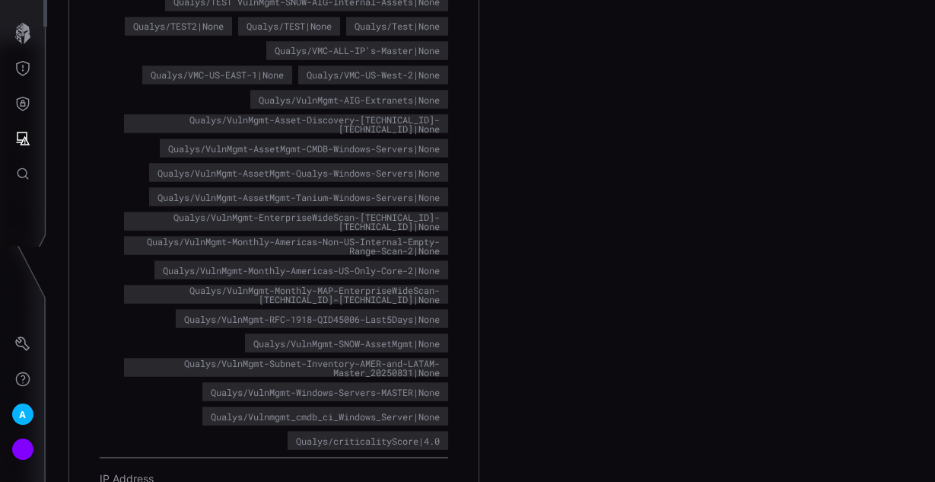
scroll to position [2557, 0]
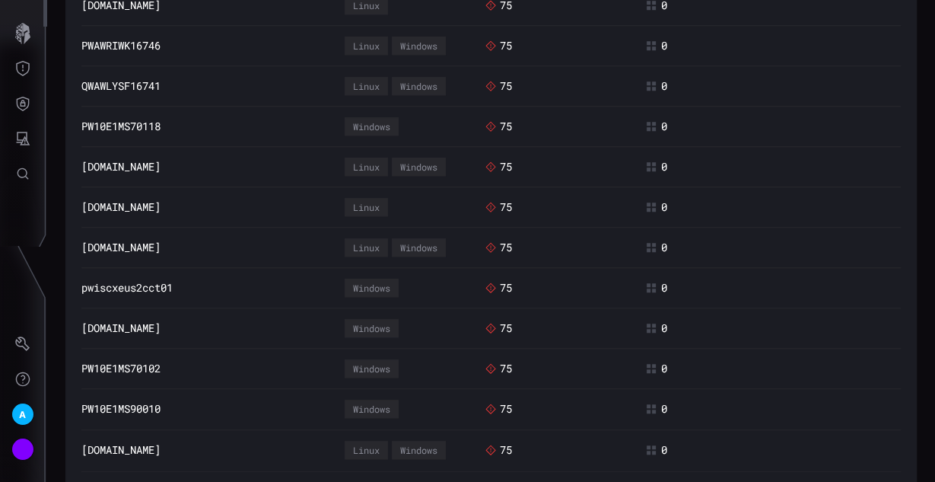
scroll to position [1035, 0]
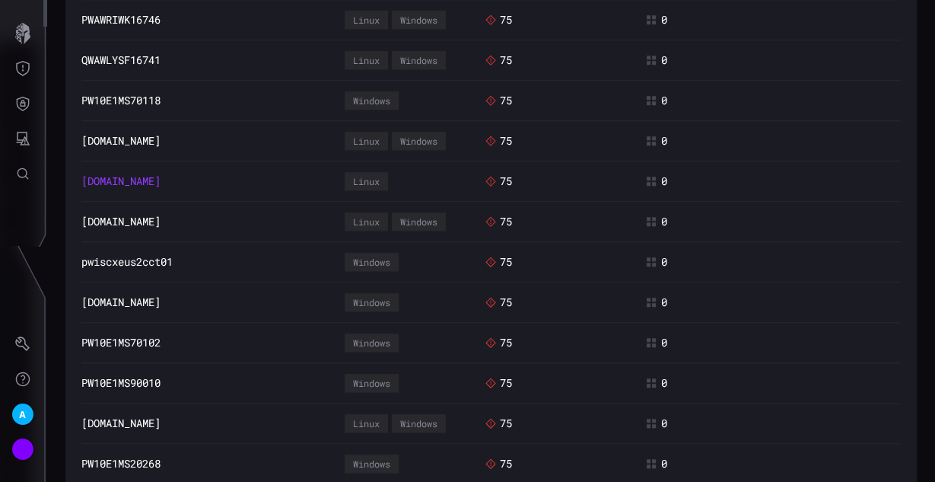
click at [152, 174] on link "plawosdi709101.r1-core.r1.aig.net" at bounding box center [120, 181] width 79 height 14
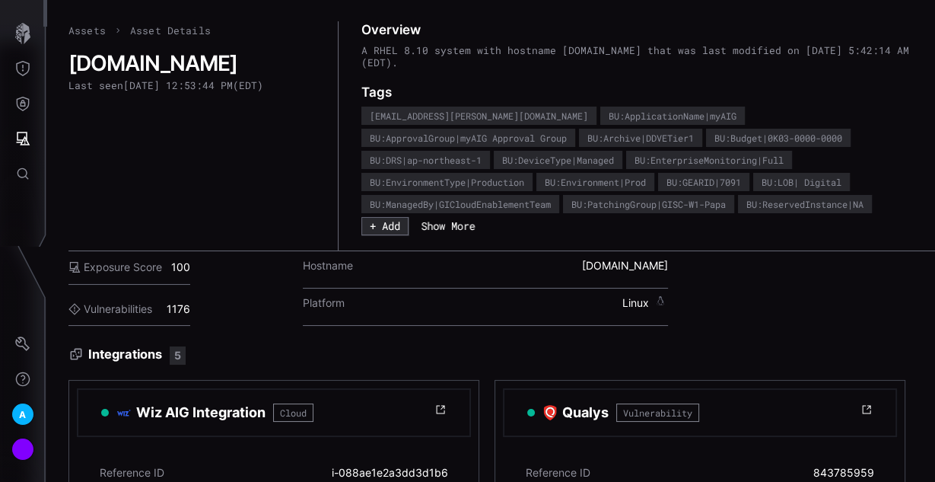
click at [447, 222] on button "Show More" at bounding box center [448, 225] width 71 height 15
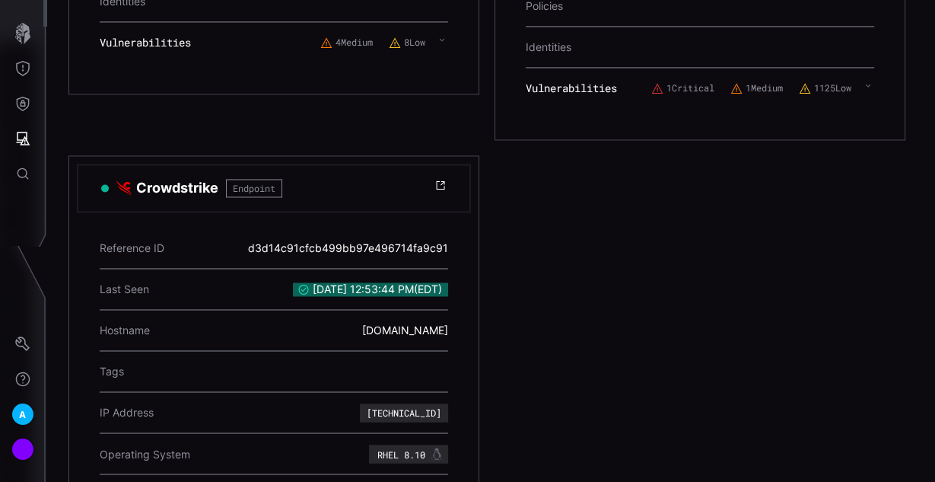
scroll to position [2000, 0]
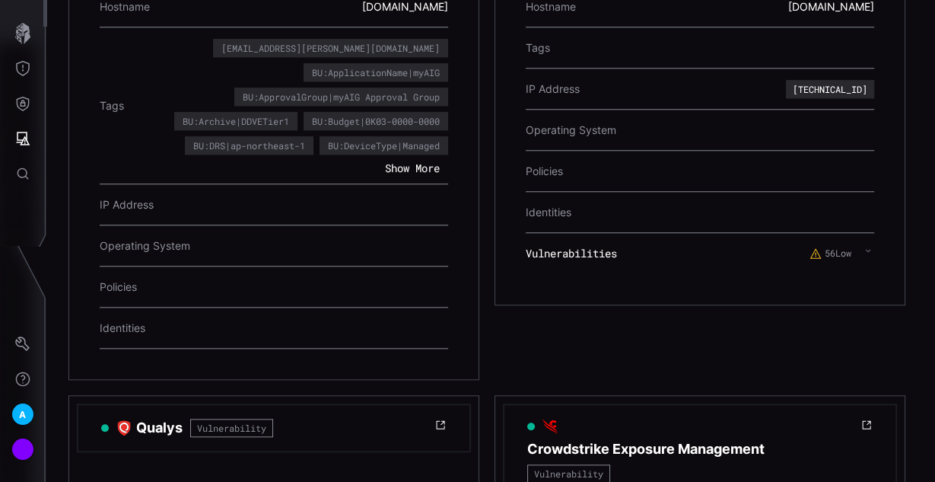
scroll to position [1148, 0]
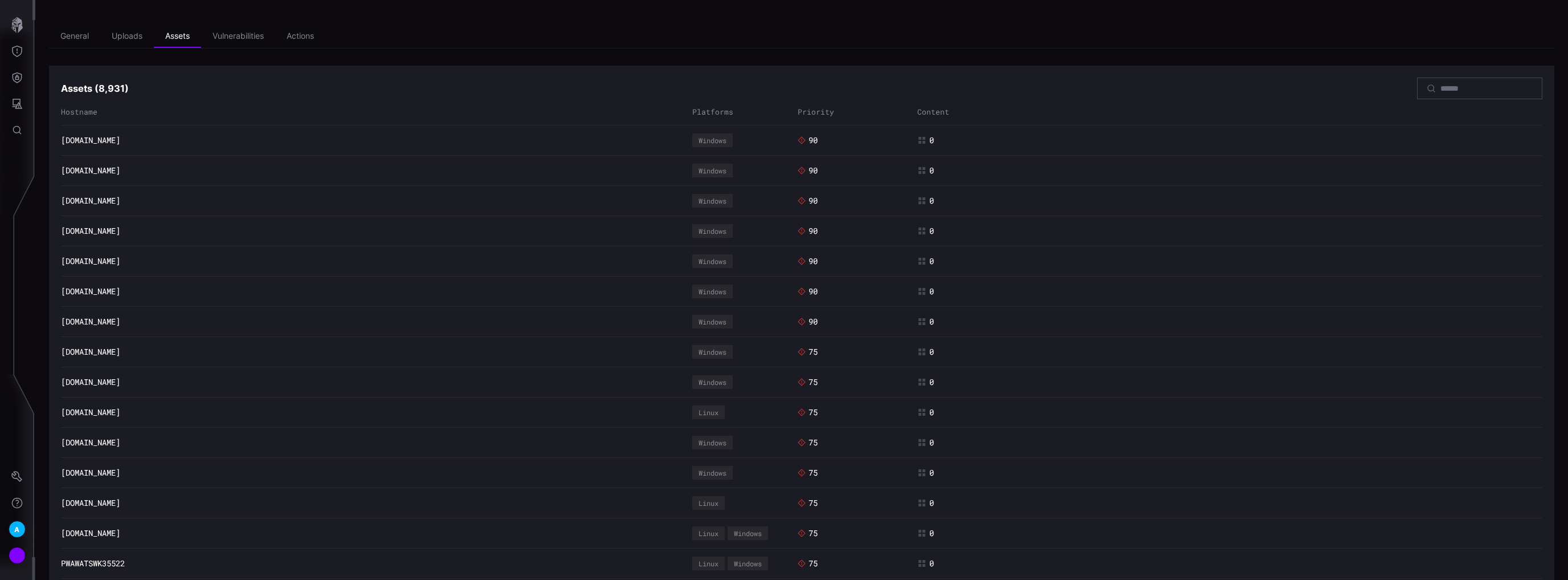
scroll to position [46, 0]
